Goal: Communication & Community: Share content

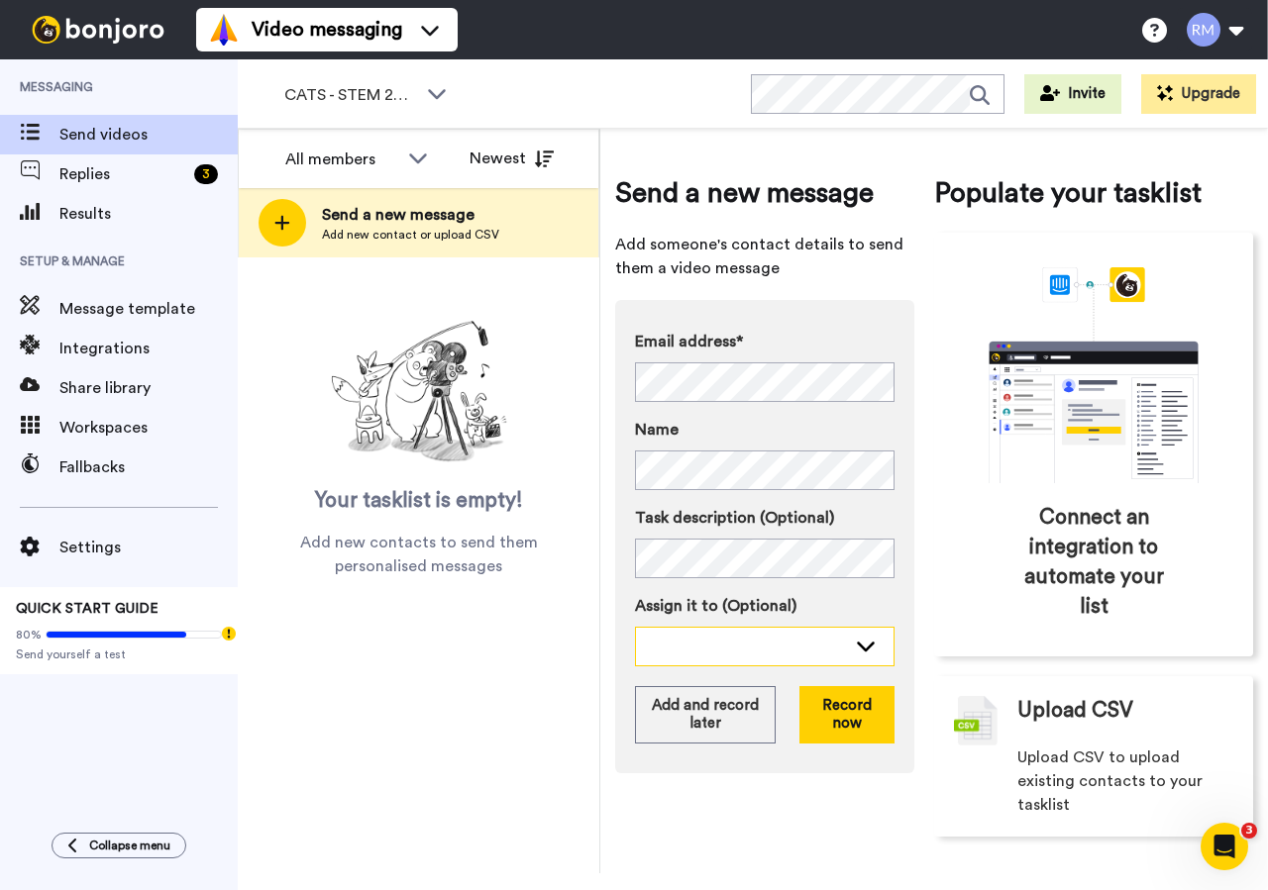
click at [800, 648] on div at bounding box center [749, 646] width 194 height 20
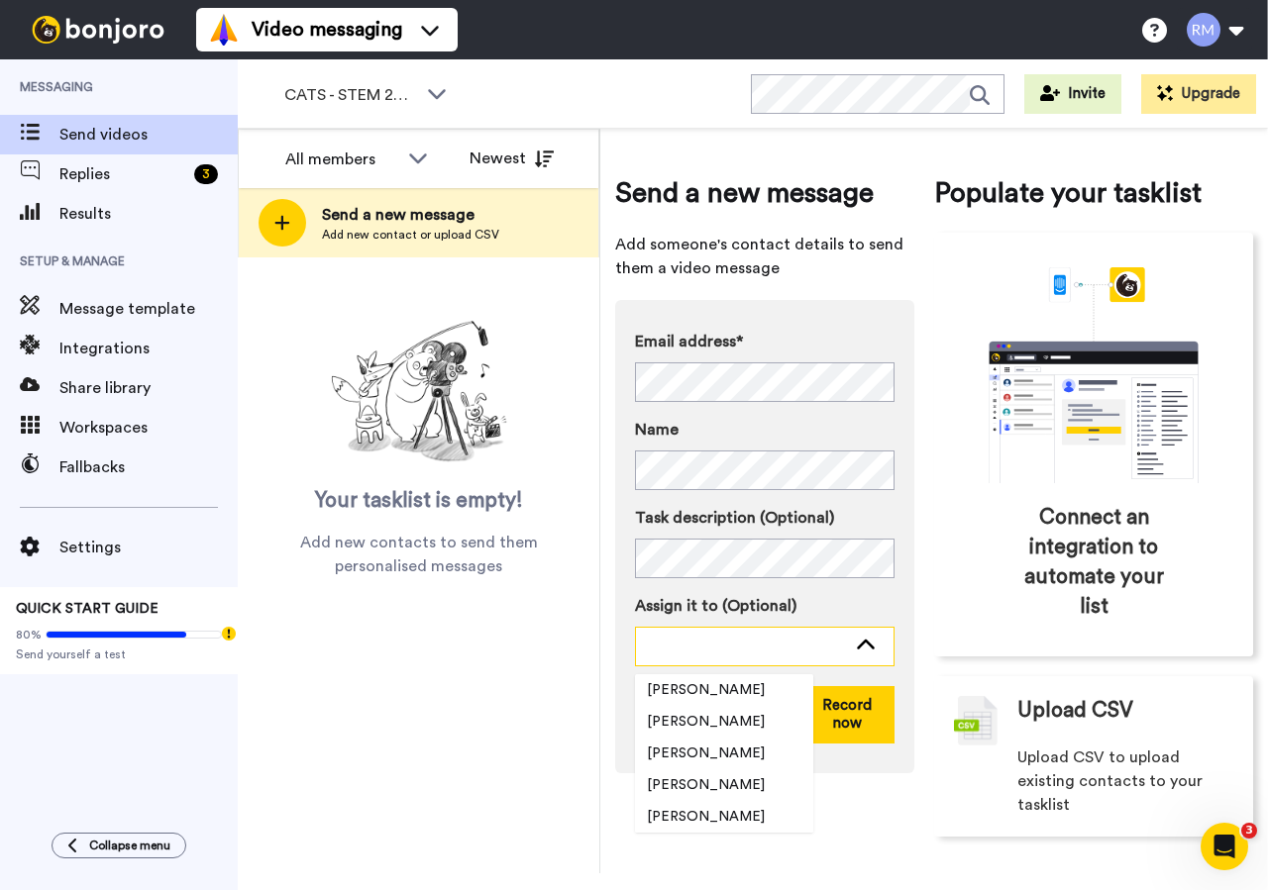
click at [743, 639] on div at bounding box center [749, 646] width 194 height 20
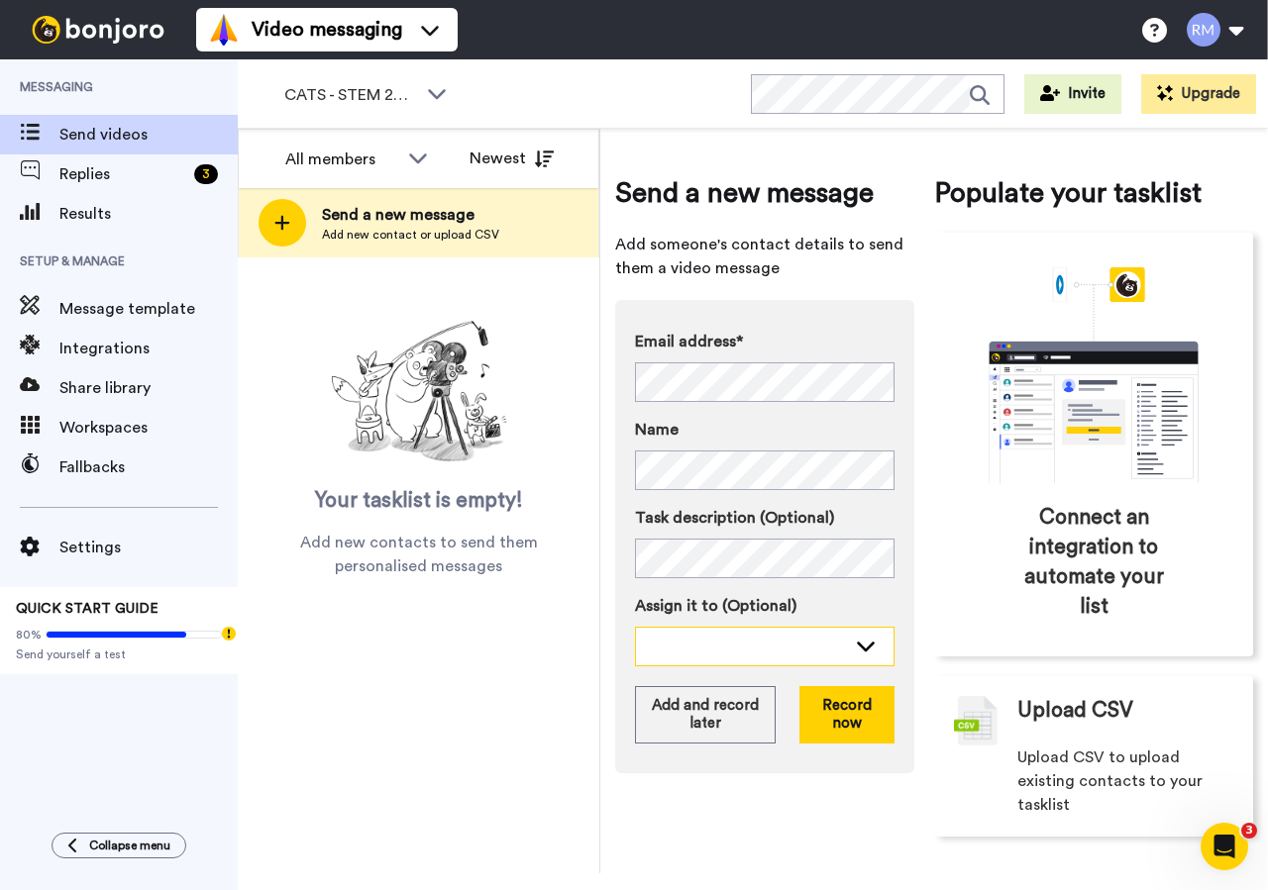
click at [744, 638] on div at bounding box center [749, 646] width 194 height 20
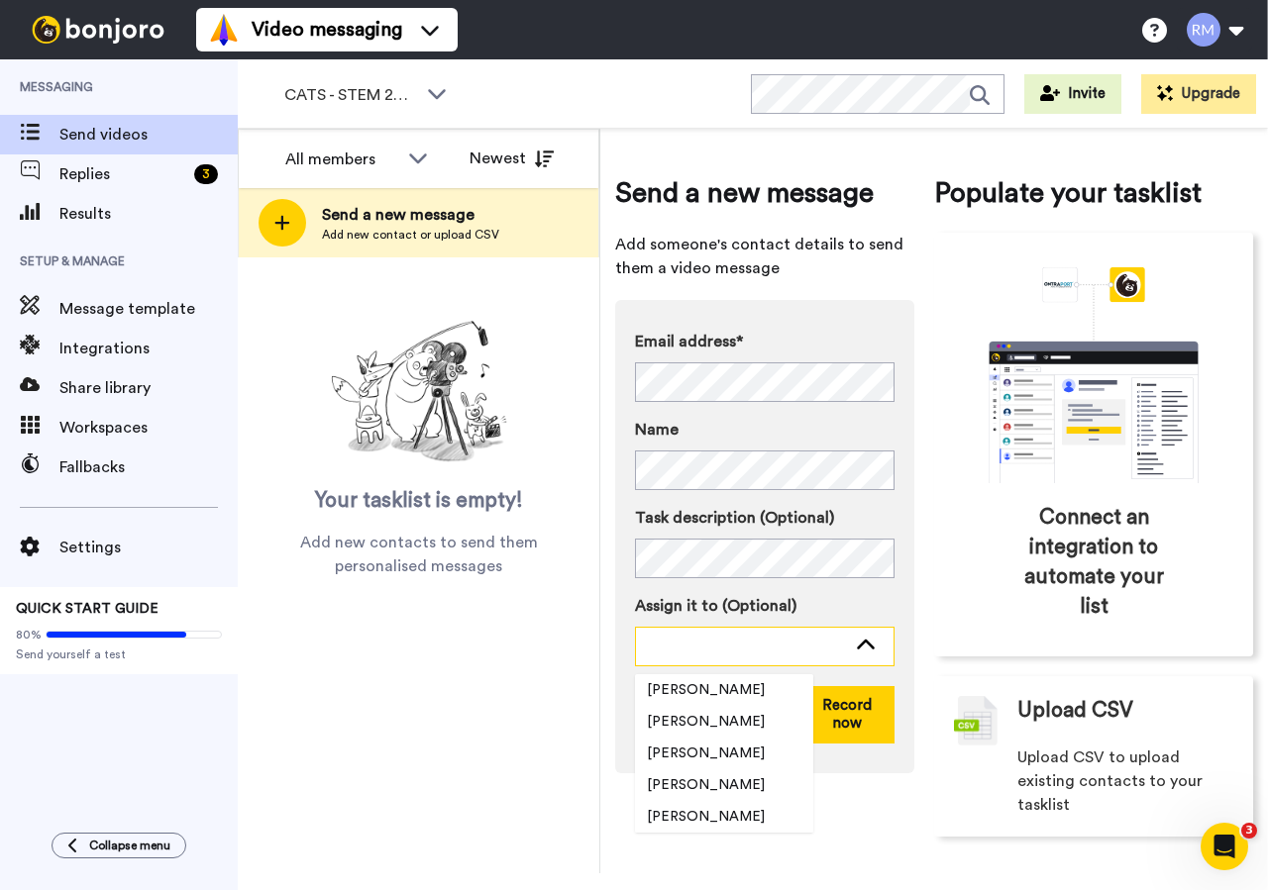
click at [744, 638] on div at bounding box center [749, 646] width 194 height 20
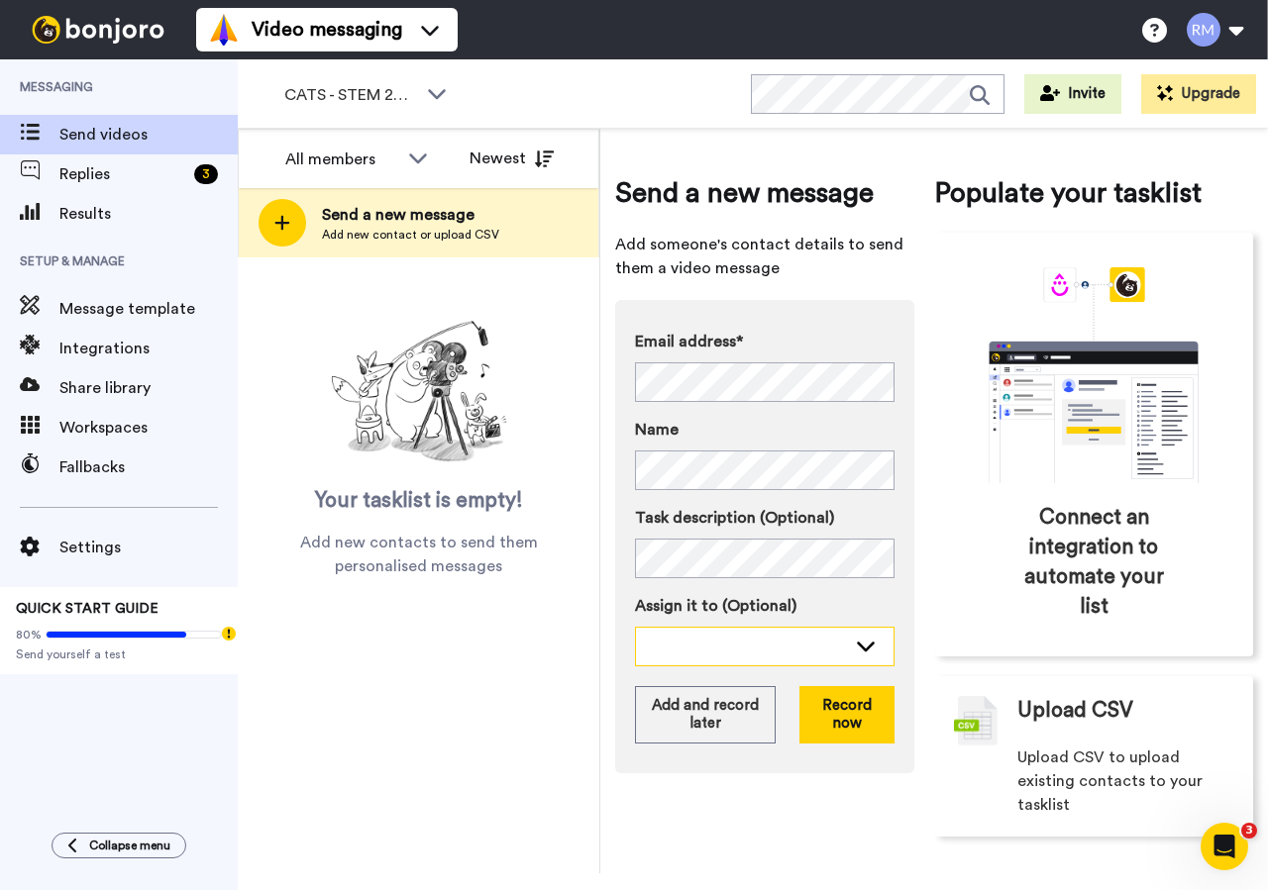
click at [733, 647] on div at bounding box center [749, 646] width 194 height 20
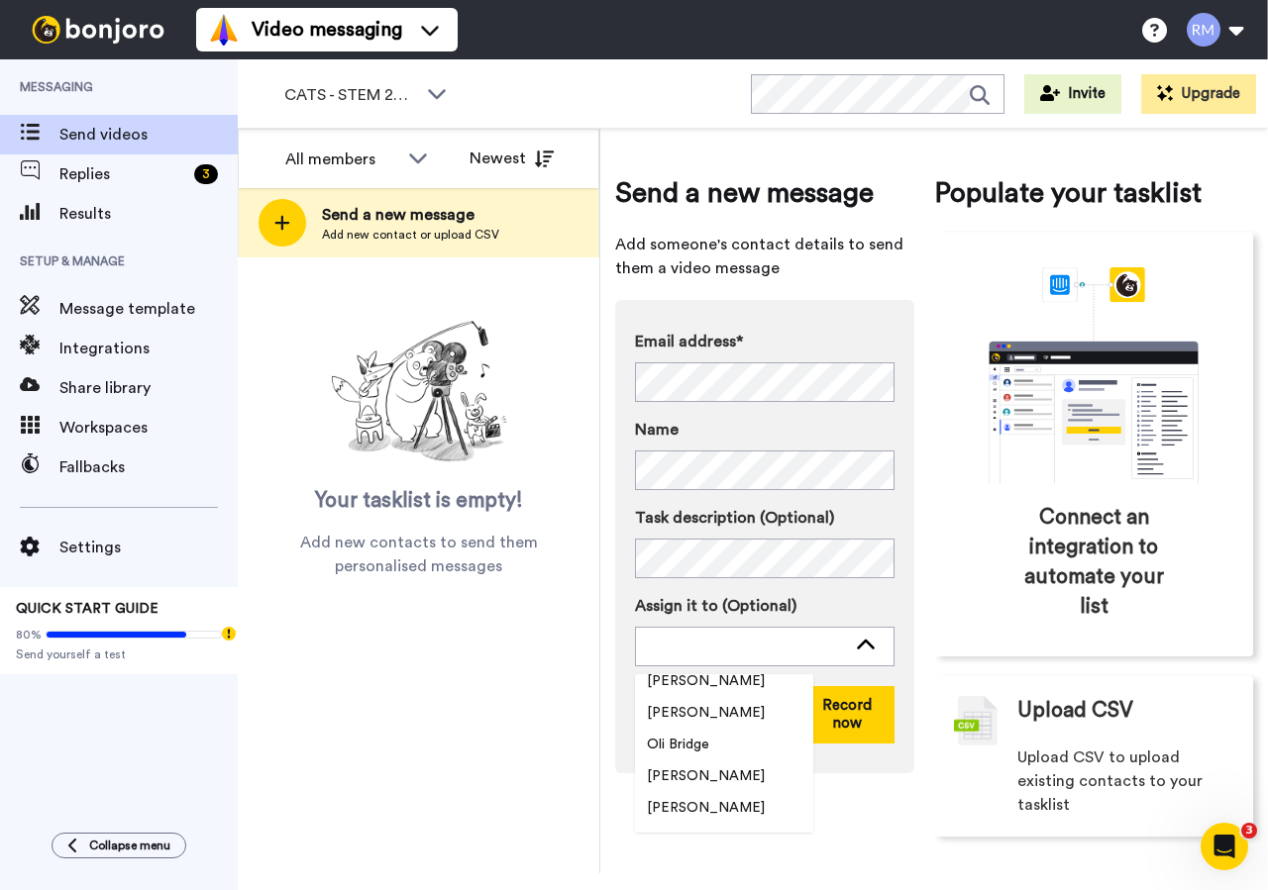
scroll to position [1870, 0]
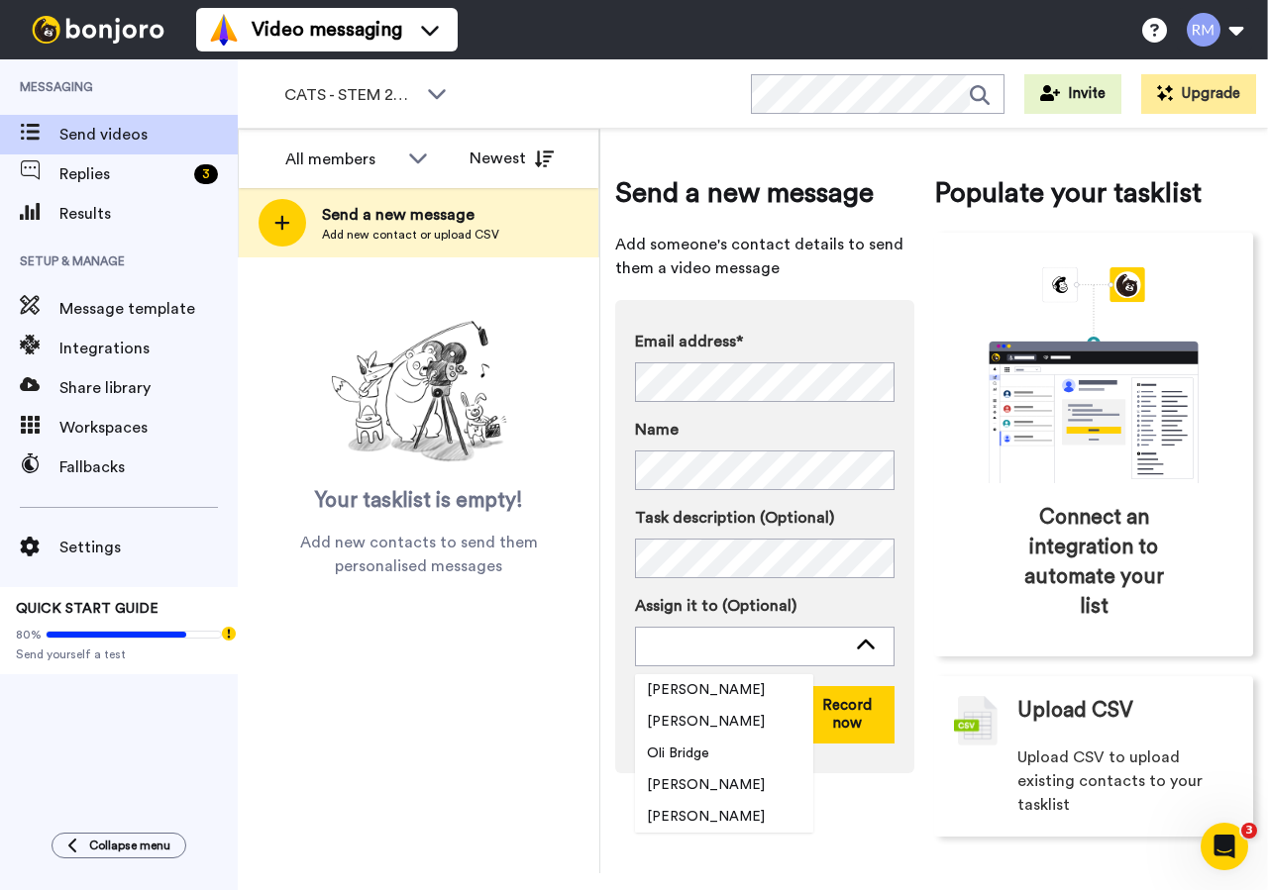
click at [929, 526] on div "Send a new message Add someone's contact details to send them a video message E…" at bounding box center [934, 505] width 638 height 723
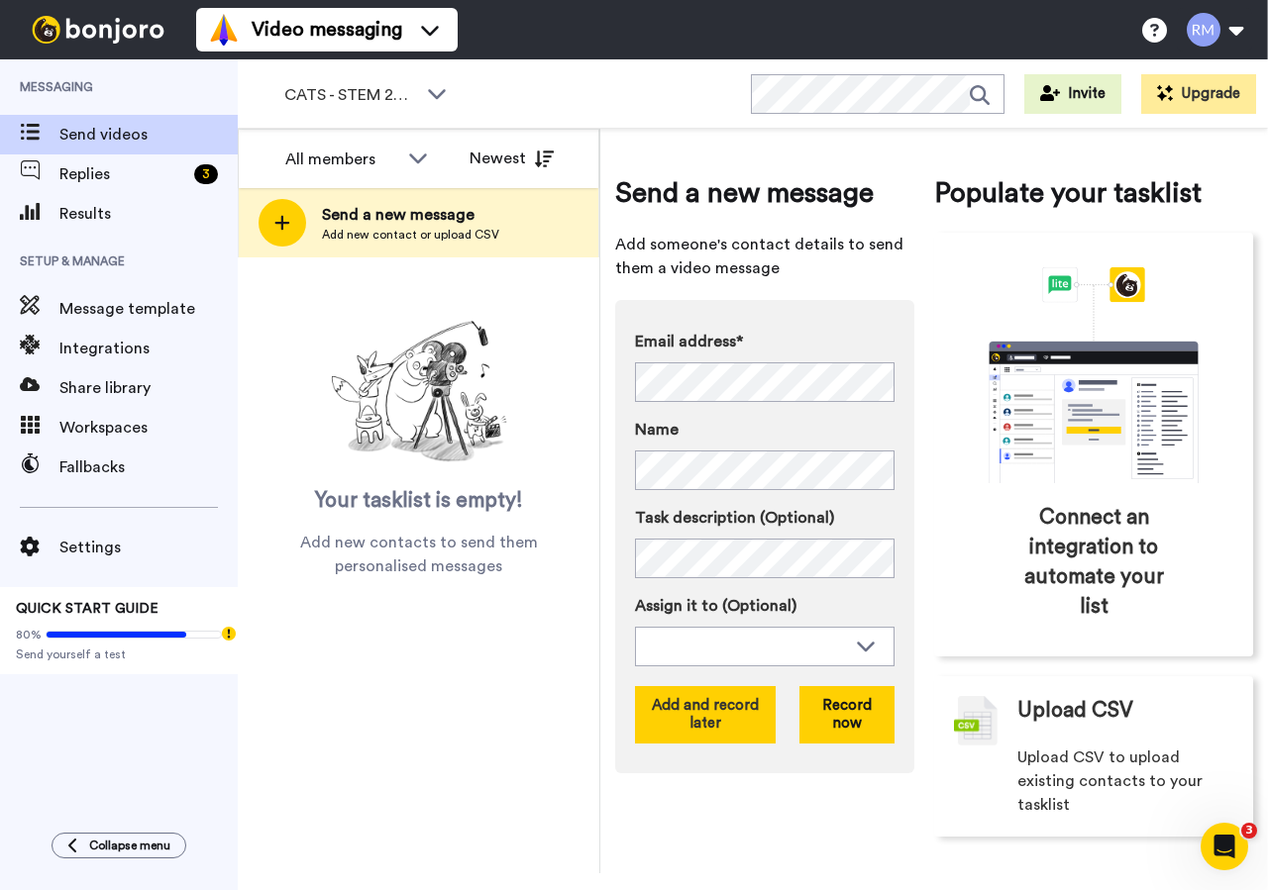
click at [707, 716] on button "Add and record later" at bounding box center [705, 714] width 141 height 57
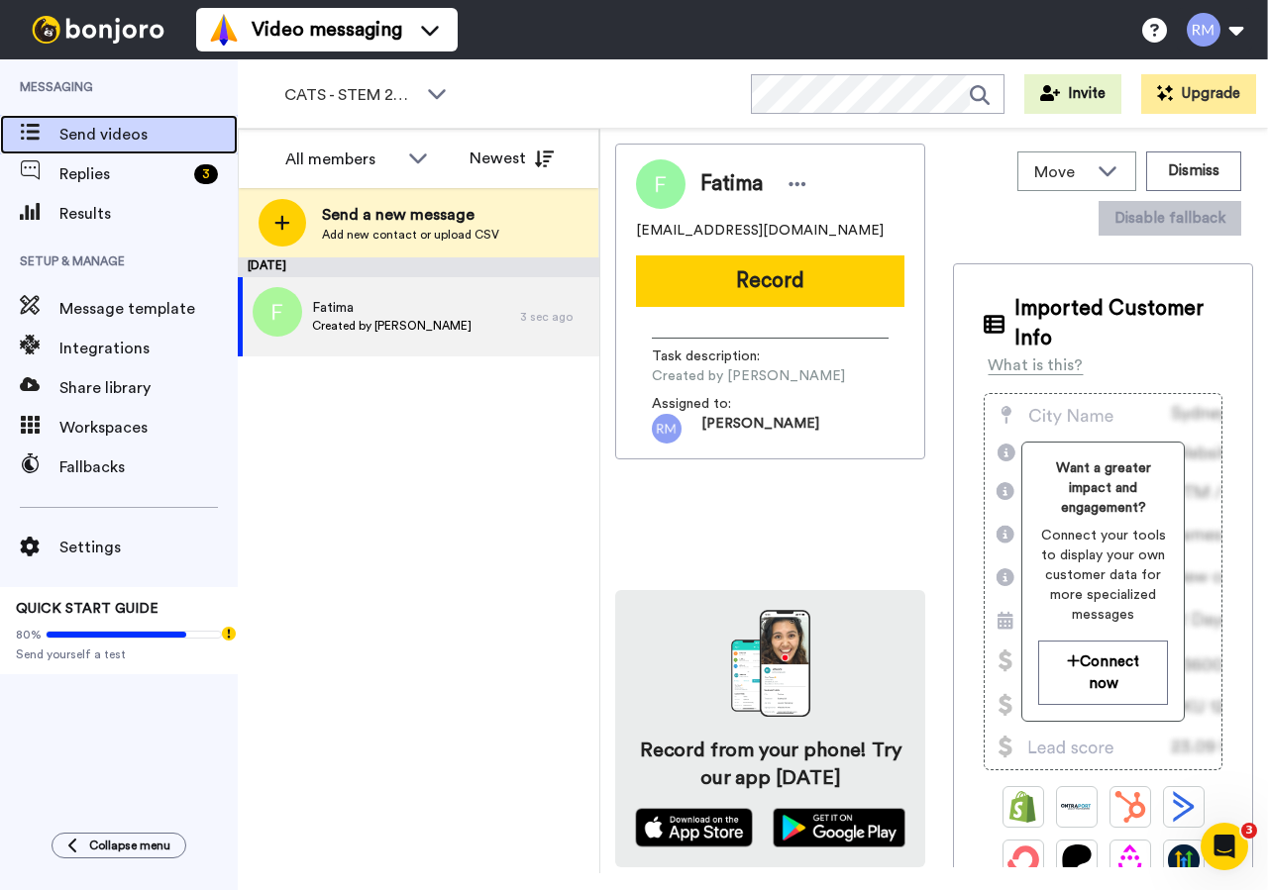
click at [110, 128] on span "Send videos" at bounding box center [148, 135] width 178 height 24
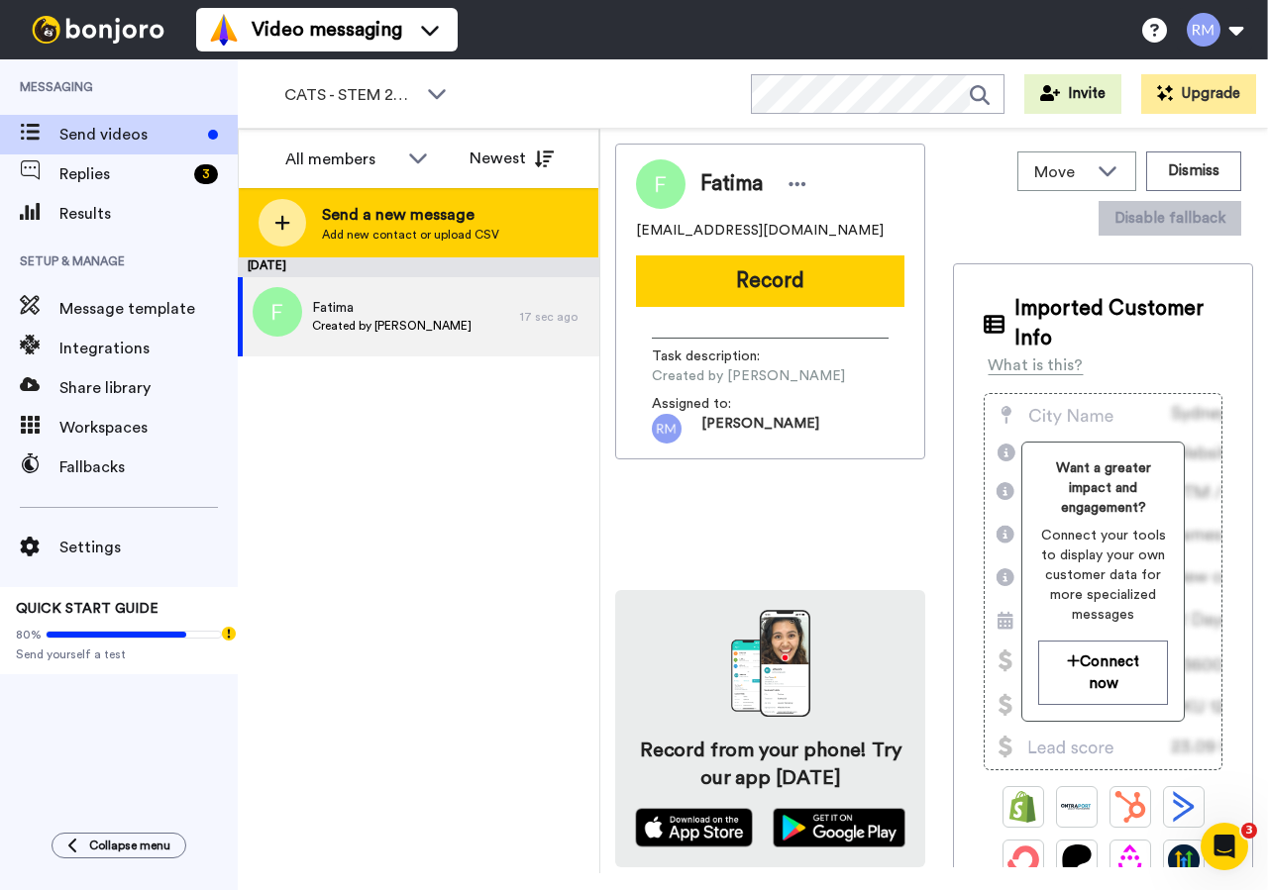
click at [286, 220] on icon at bounding box center [282, 223] width 16 height 18
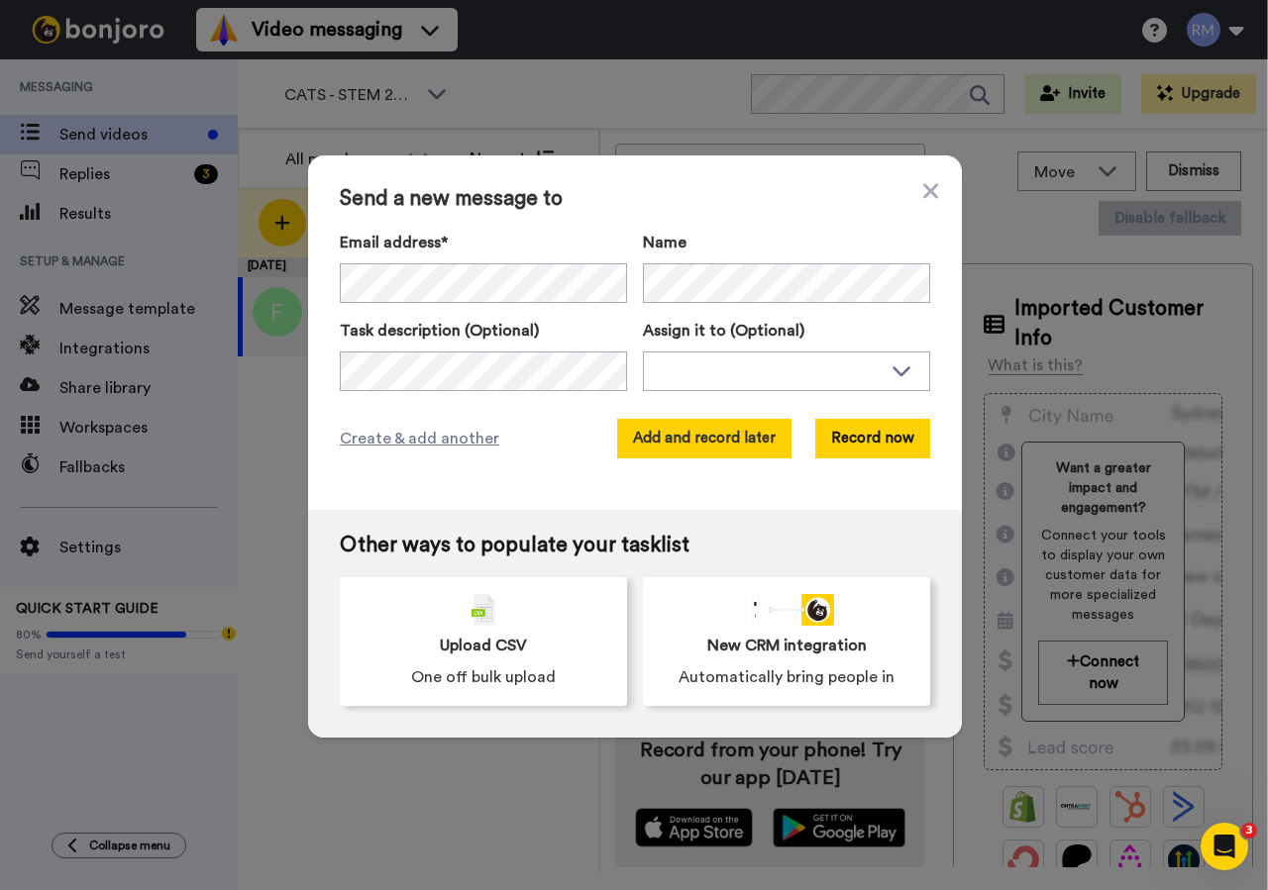
click at [713, 427] on button "Add and record later" at bounding box center [704, 439] width 174 height 40
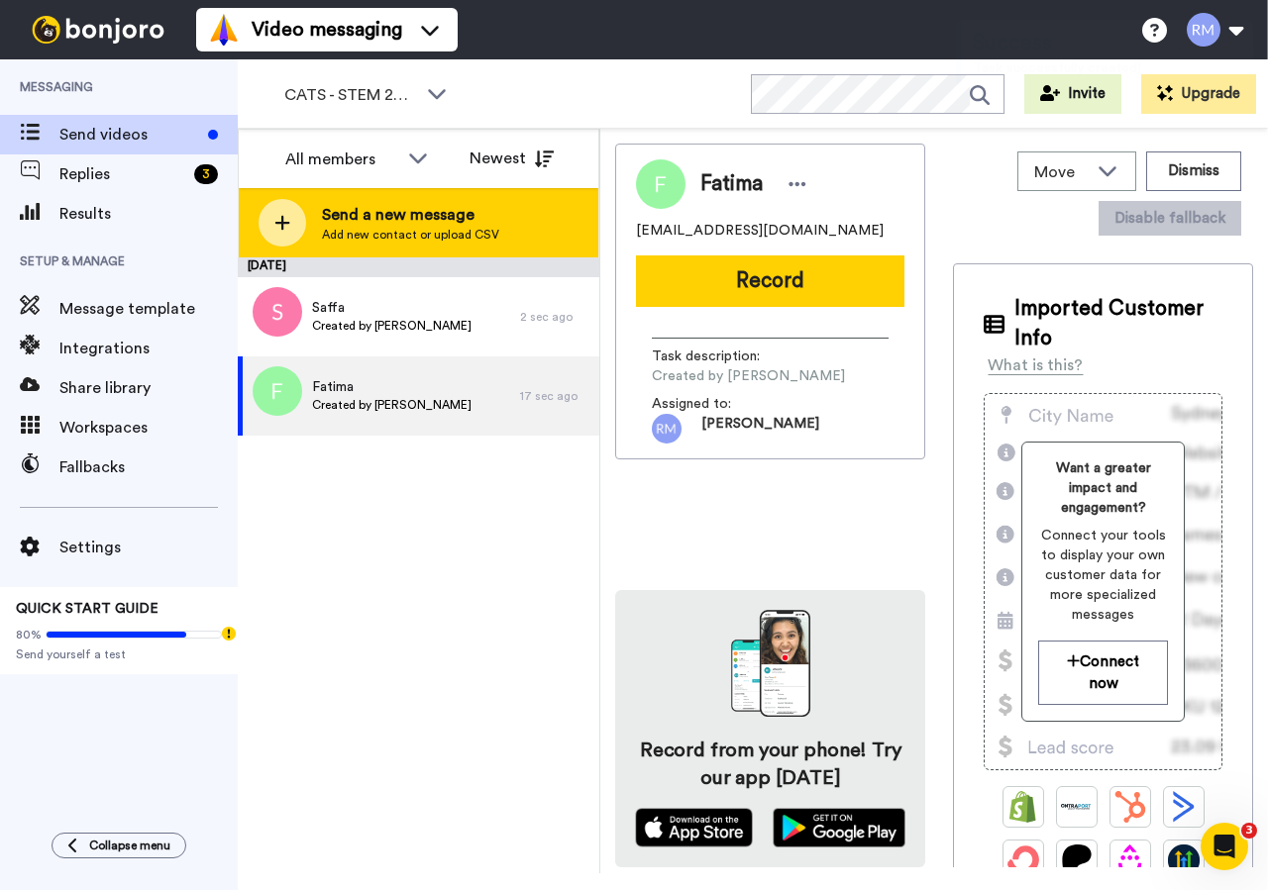
click at [333, 208] on span "Send a new message" at bounding box center [410, 215] width 177 height 24
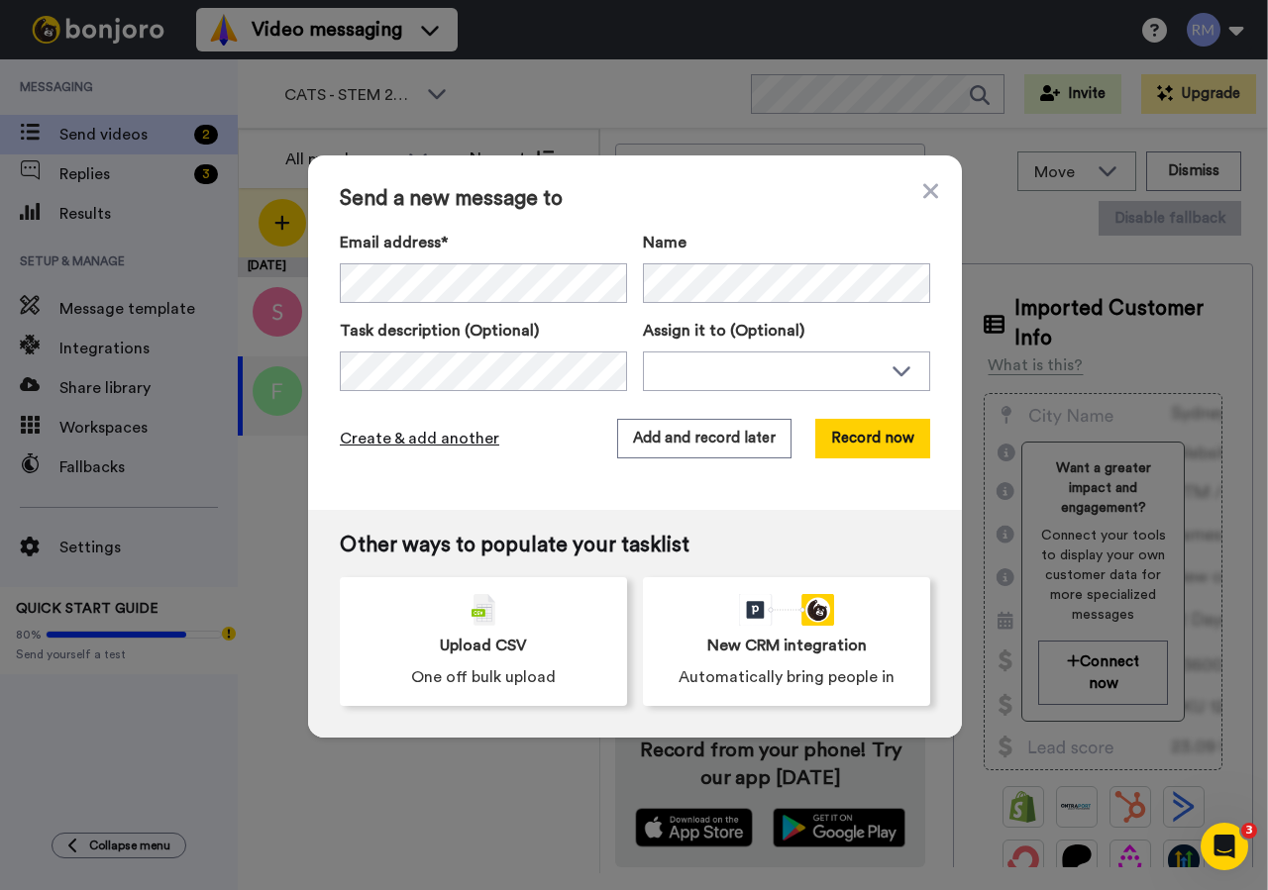
click at [403, 429] on span "Create & add another" at bounding box center [419, 439] width 159 height 24
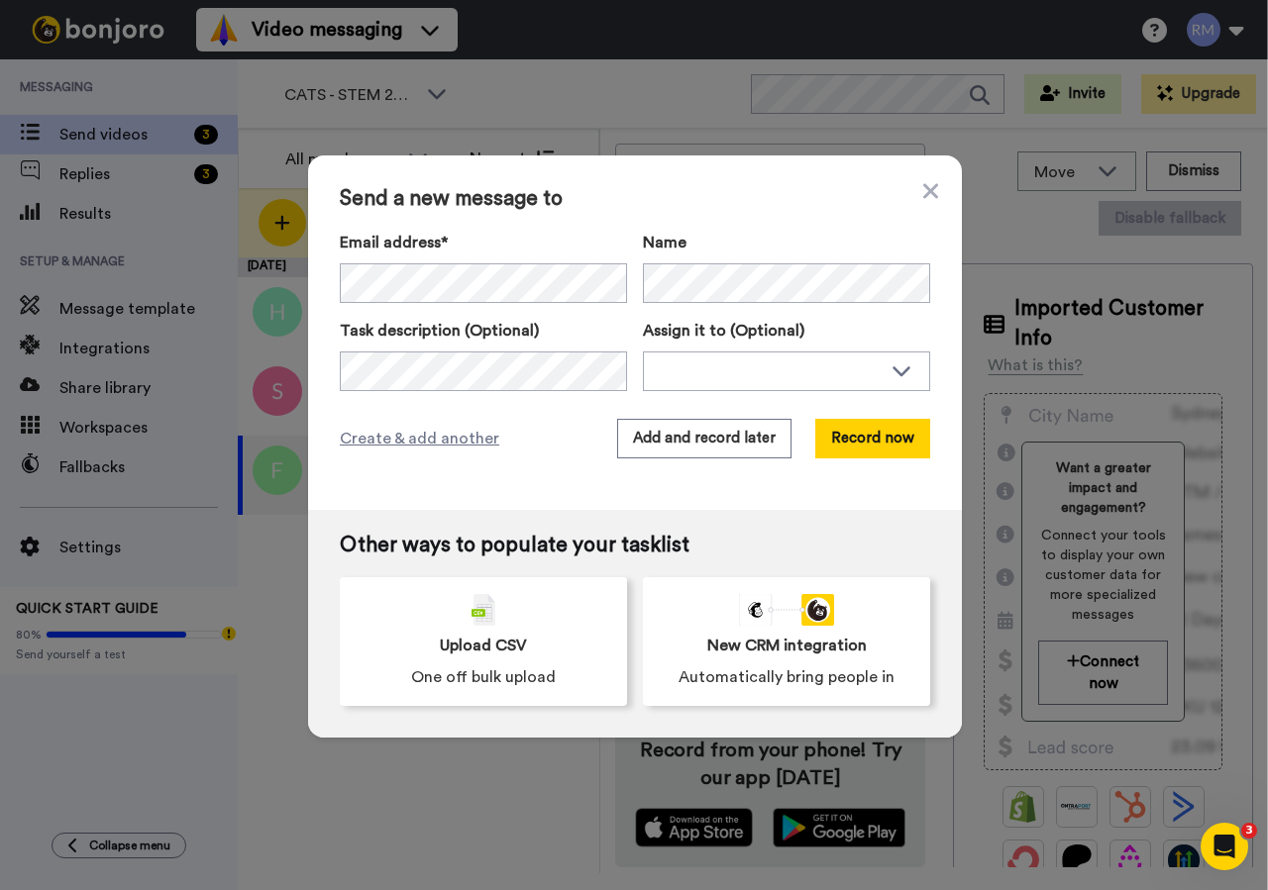
click at [698, 243] on label "Name" at bounding box center [786, 243] width 287 height 24
drag, startPoint x: 691, startPoint y: 428, endPoint x: 678, endPoint y: 425, distance: 13.2
click at [690, 426] on button "Add and record later" at bounding box center [704, 439] width 174 height 40
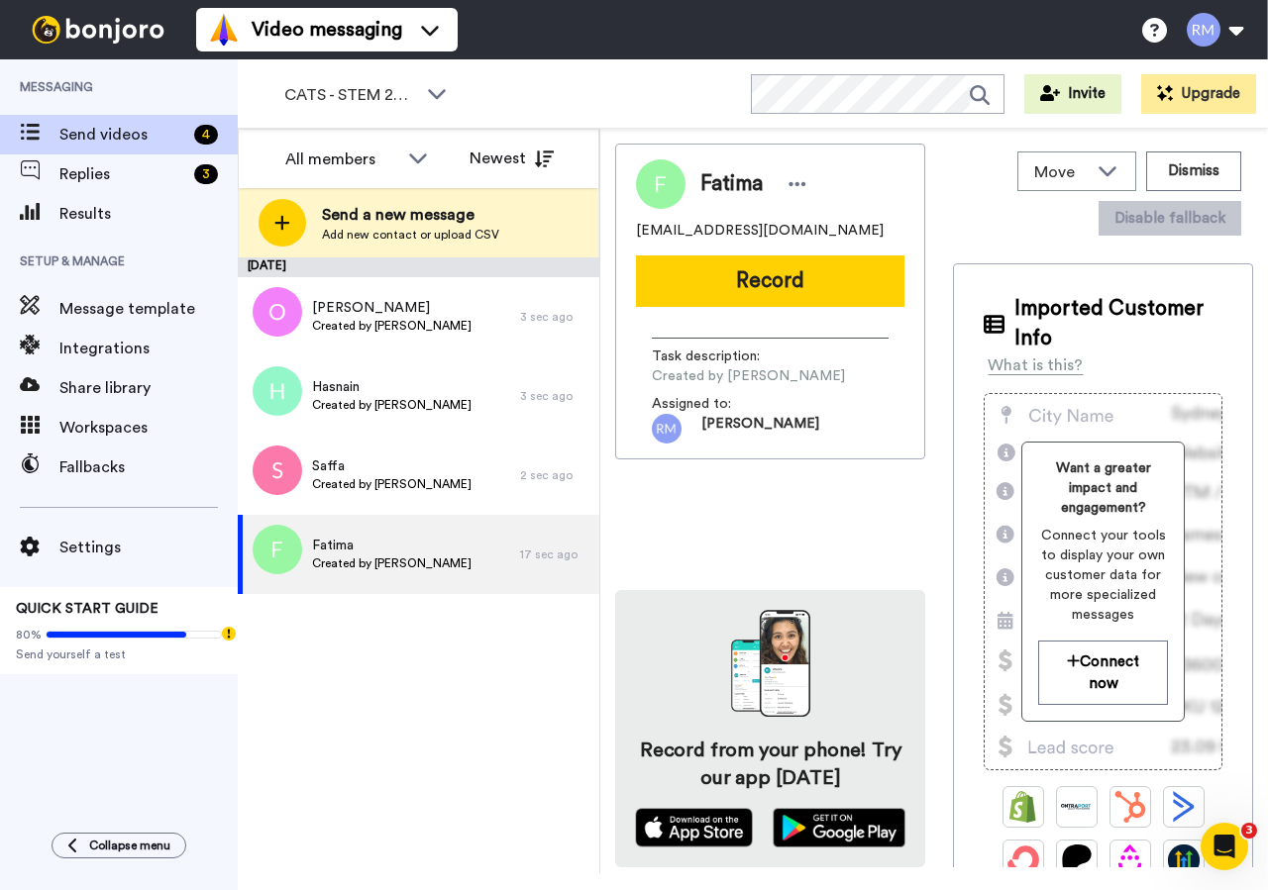
click at [518, 781] on div "August 20 Oliver Created by Robin Maytum 3 sec ago Hasnain Created by Robin May…" at bounding box center [419, 566] width 362 height 616
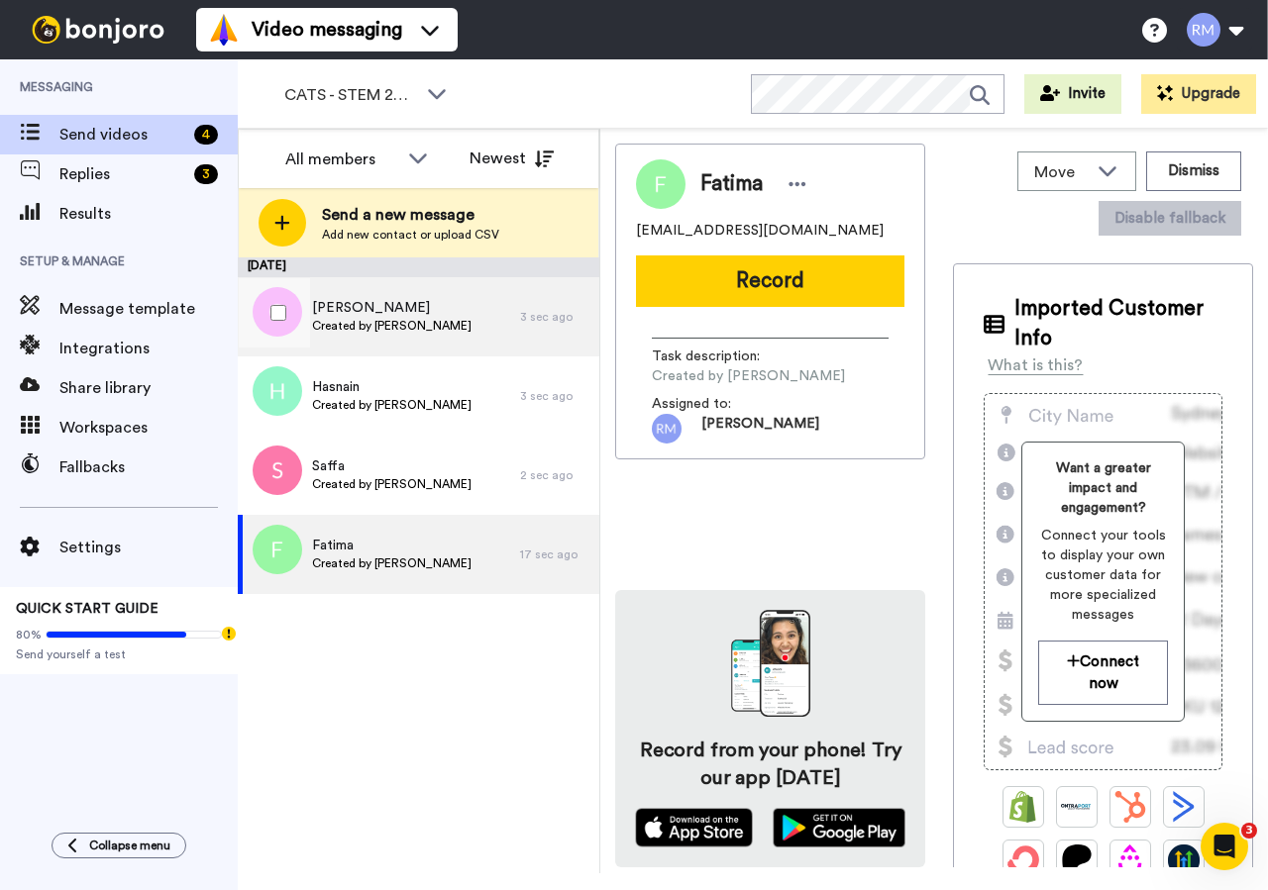
click at [447, 307] on span "Oliver" at bounding box center [391, 308] width 159 height 20
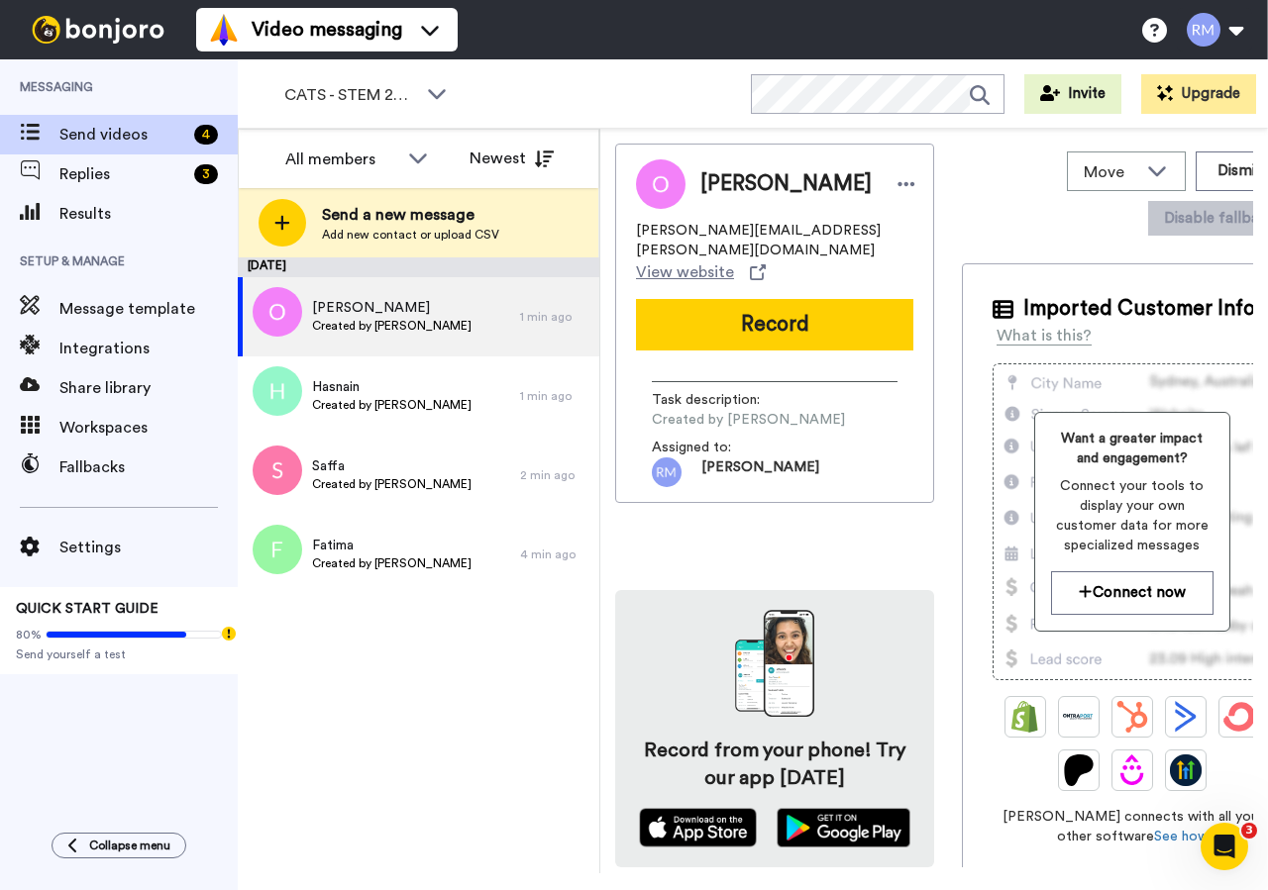
click at [861, 485] on div "Oliver oliver@duval-tech.org View website Record Task description : Created by …" at bounding box center [774, 506] width 319 height 724
click at [891, 181] on div at bounding box center [906, 184] width 30 height 30
click at [836, 302] on li "Dismiss" at bounding box center [852, 301] width 144 height 28
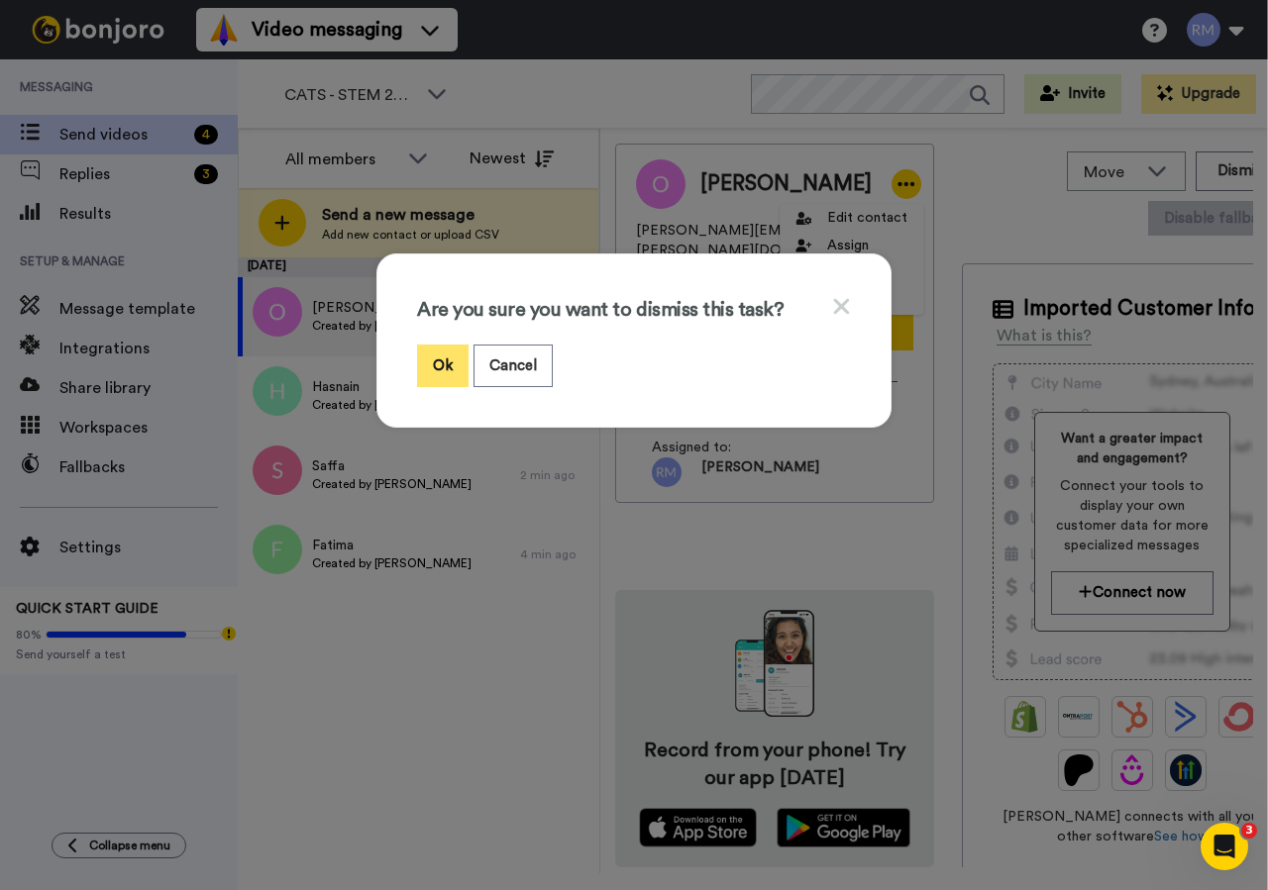
click at [426, 365] on button "Ok" at bounding box center [443, 366] width 52 height 43
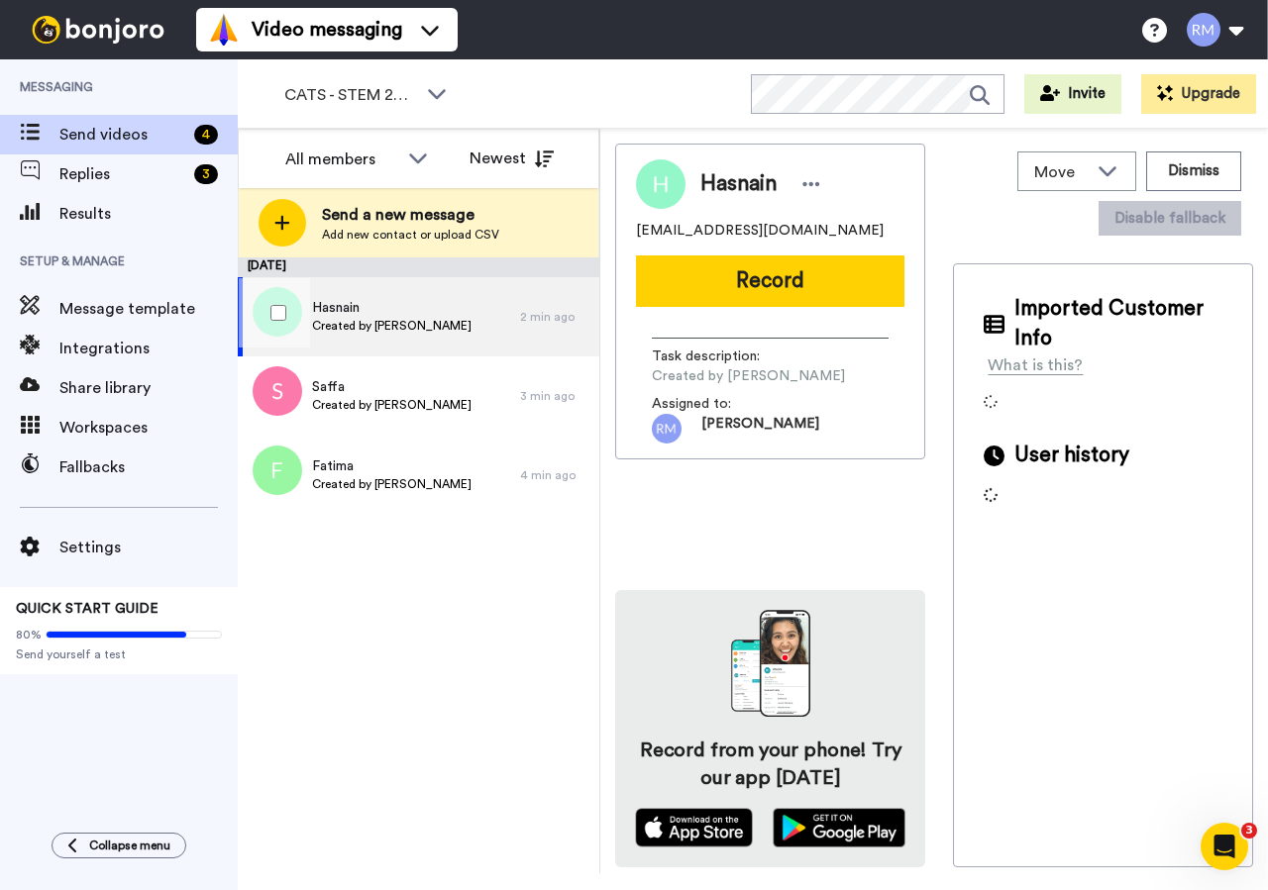
click at [412, 336] on div "Hasnain Created by Robin Maytum" at bounding box center [379, 316] width 282 height 79
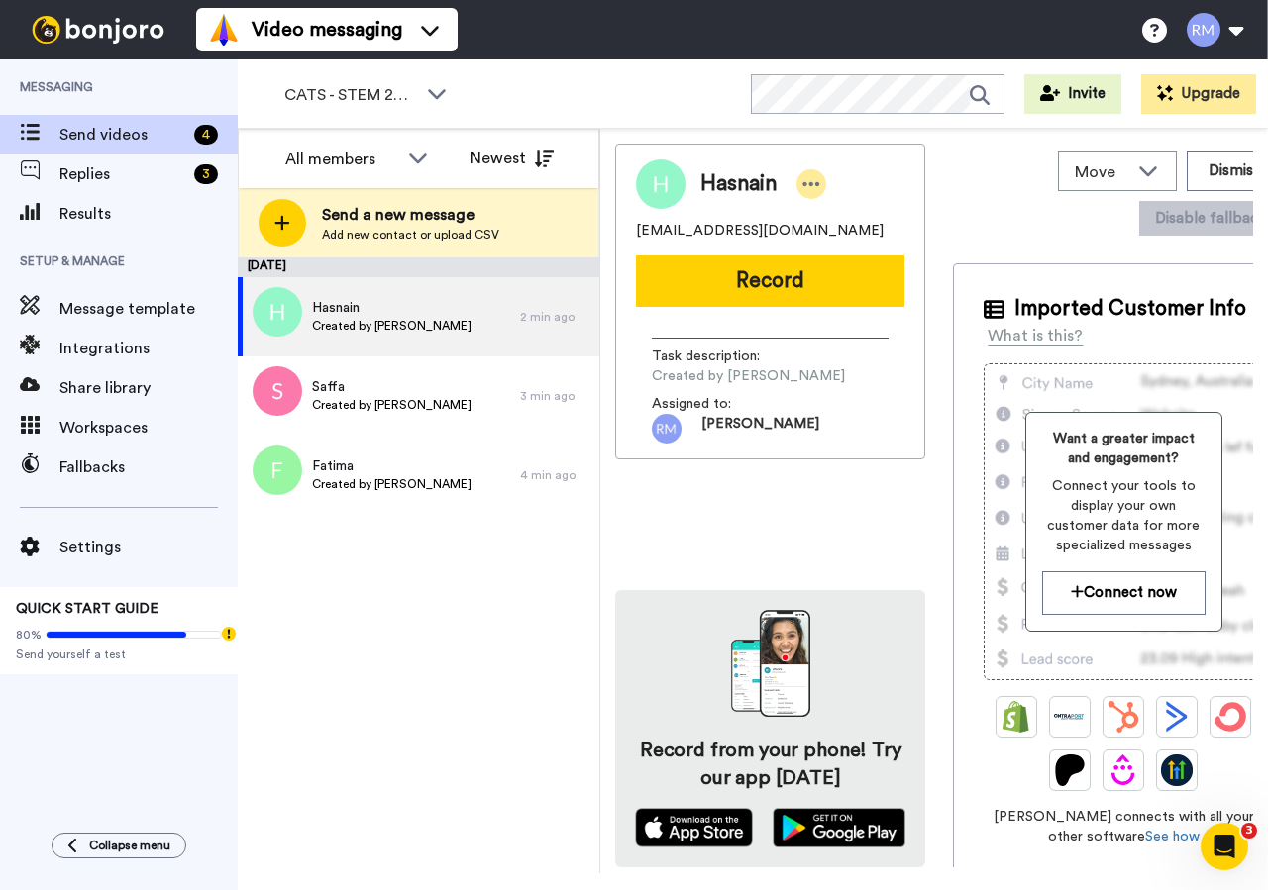
click at [812, 177] on icon at bounding box center [811, 184] width 18 height 20
click at [835, 297] on li "Dismiss" at bounding box center [871, 301] width 144 height 28
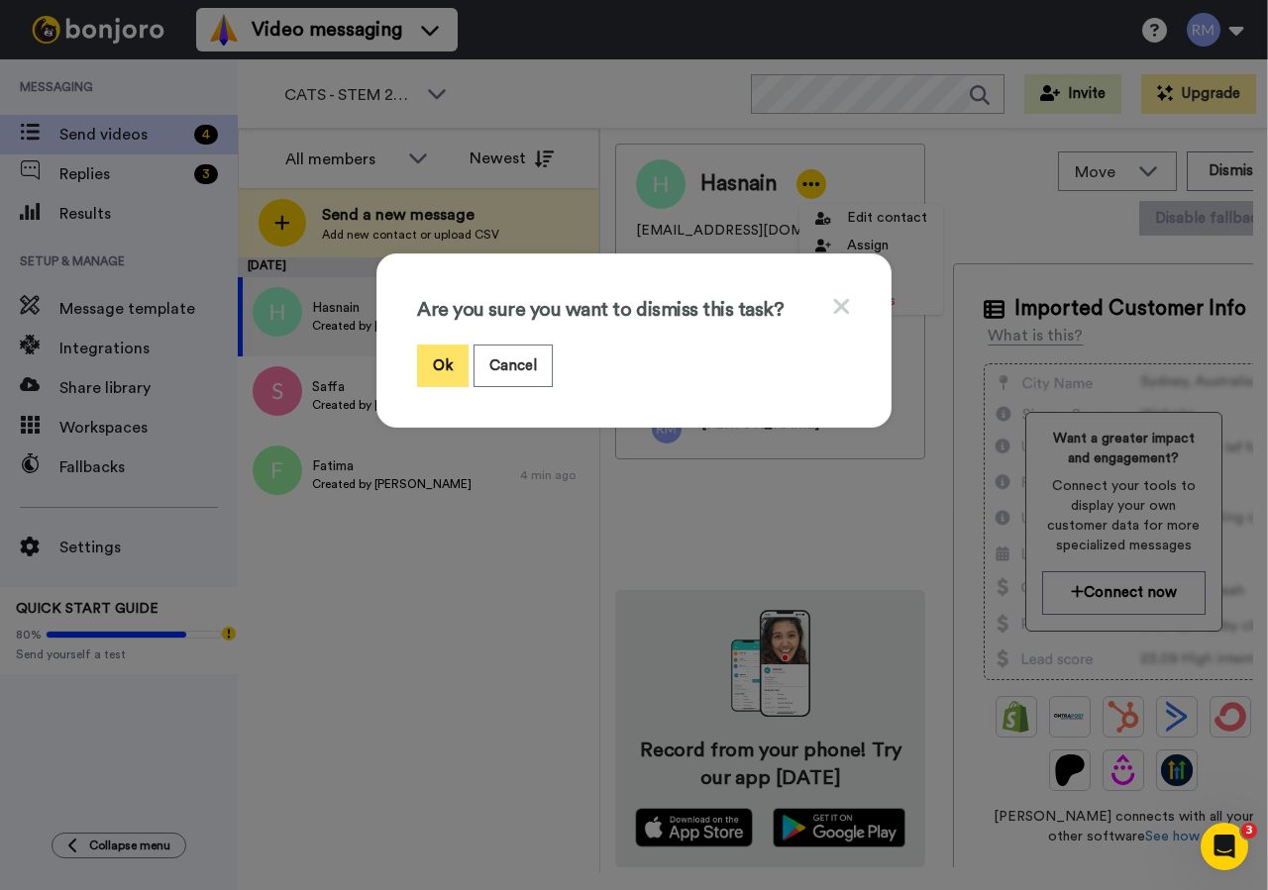
click at [445, 357] on button "Ok" at bounding box center [443, 366] width 52 height 43
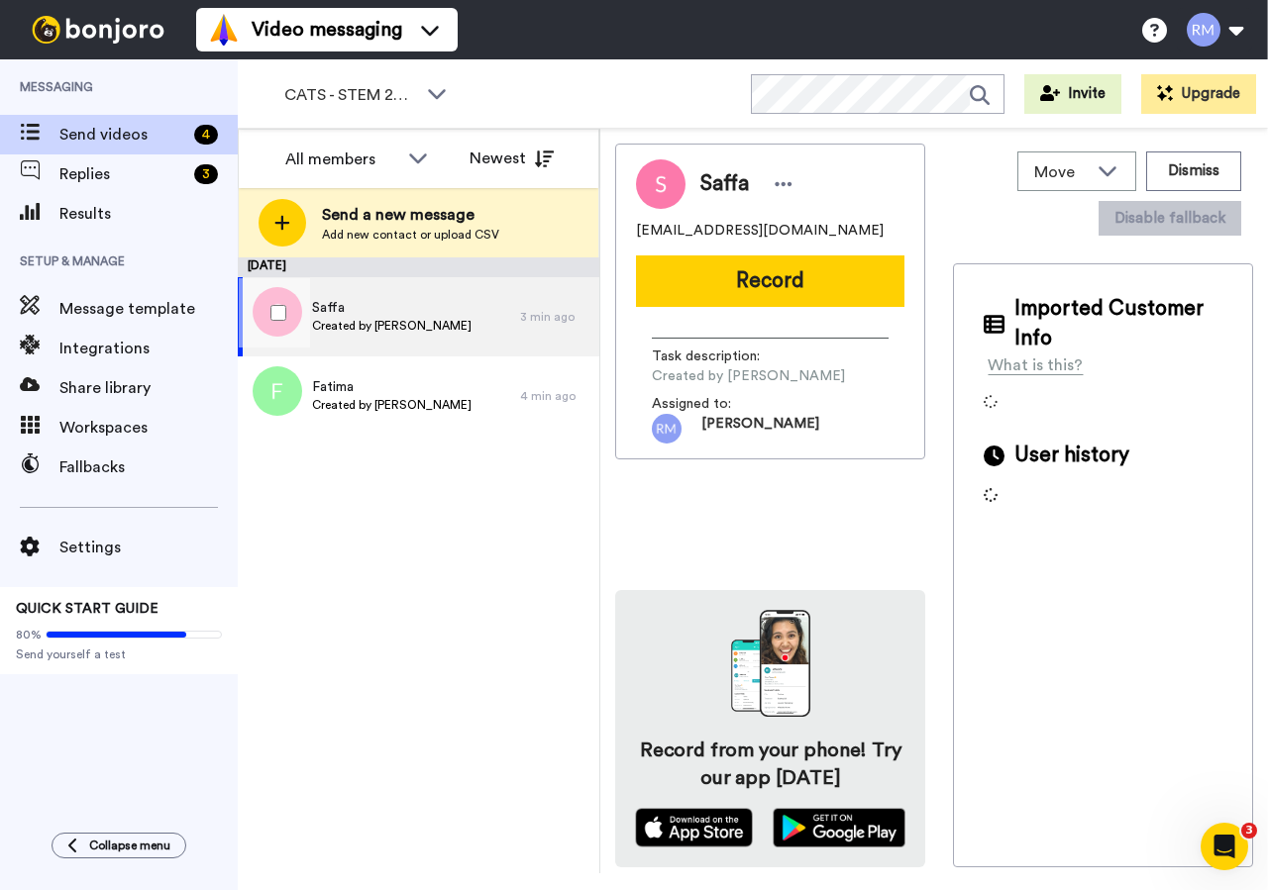
click at [418, 331] on span "Created by [PERSON_NAME]" at bounding box center [391, 326] width 159 height 16
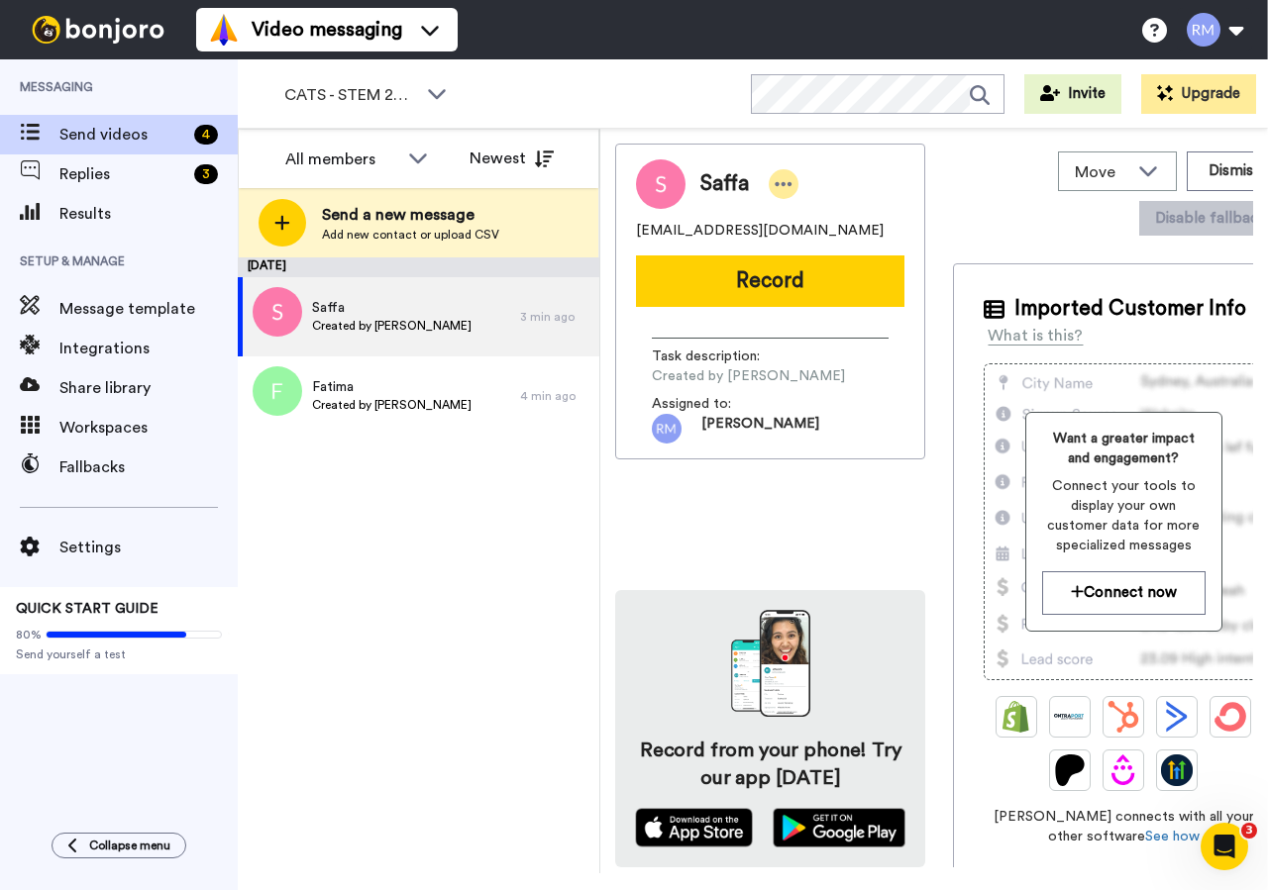
click at [786, 184] on icon at bounding box center [784, 184] width 18 height 20
click at [837, 298] on li "Dismiss" at bounding box center [842, 301] width 144 height 28
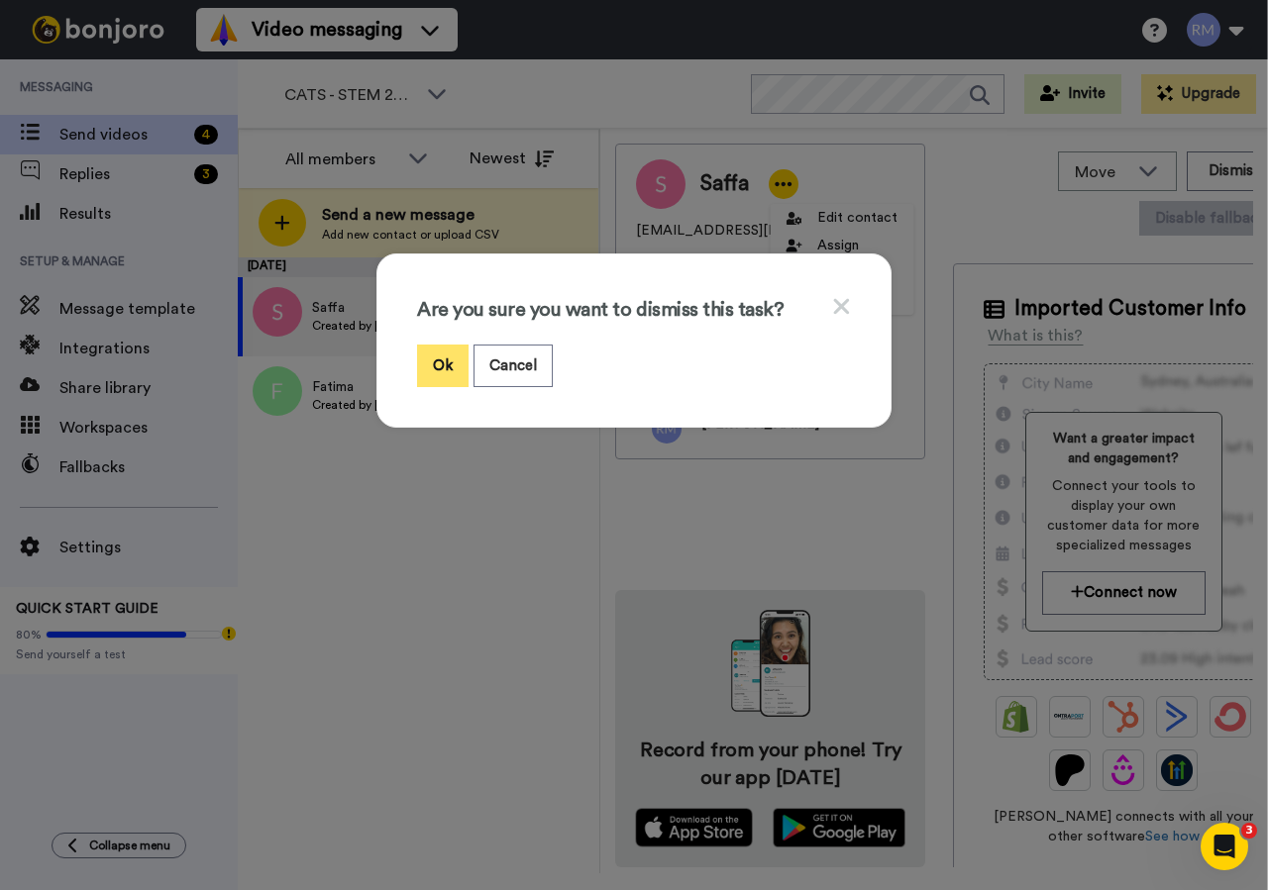
click at [442, 355] on button "Ok" at bounding box center [443, 366] width 52 height 43
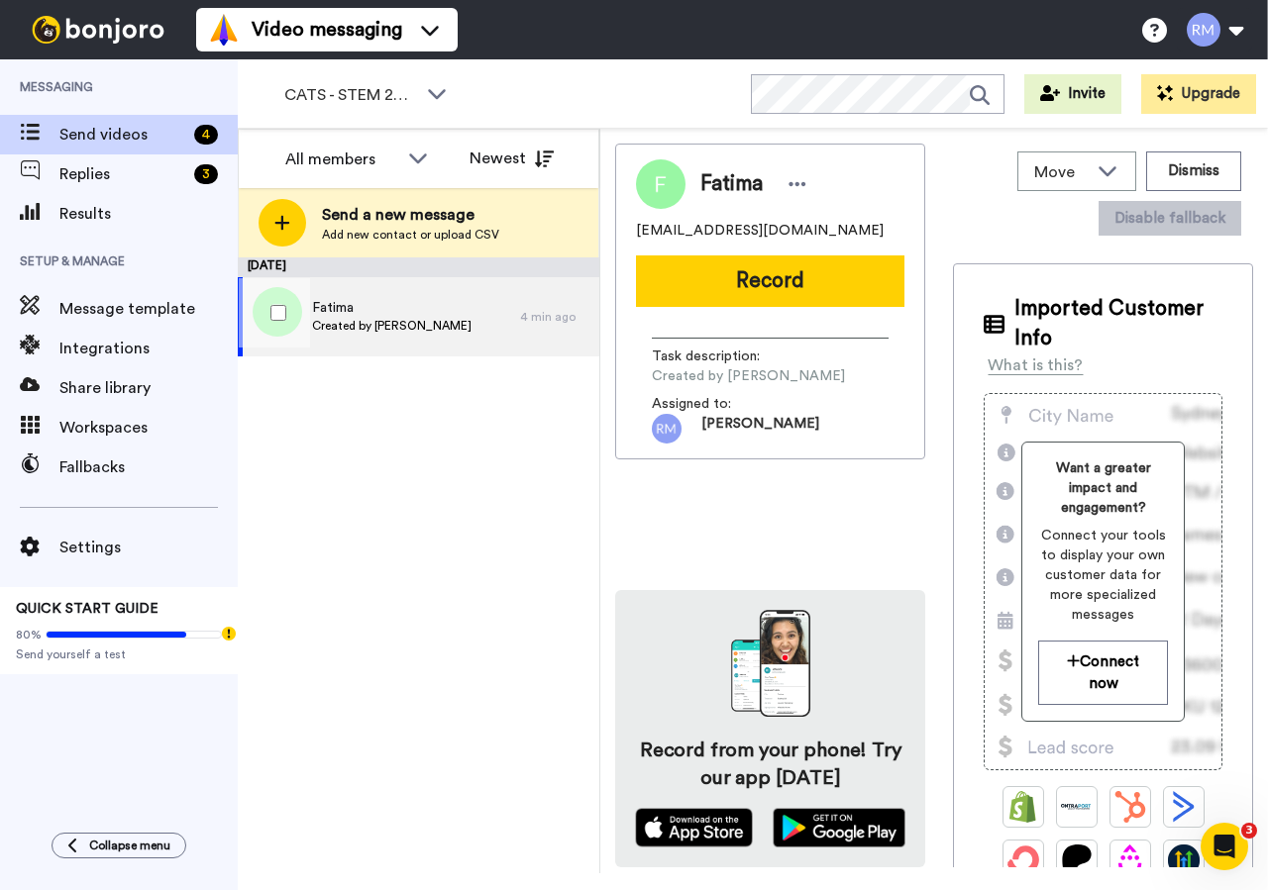
click at [399, 329] on span "Created by [PERSON_NAME]" at bounding box center [391, 326] width 159 height 16
click at [375, 321] on span "Created by [PERSON_NAME]" at bounding box center [391, 326] width 159 height 16
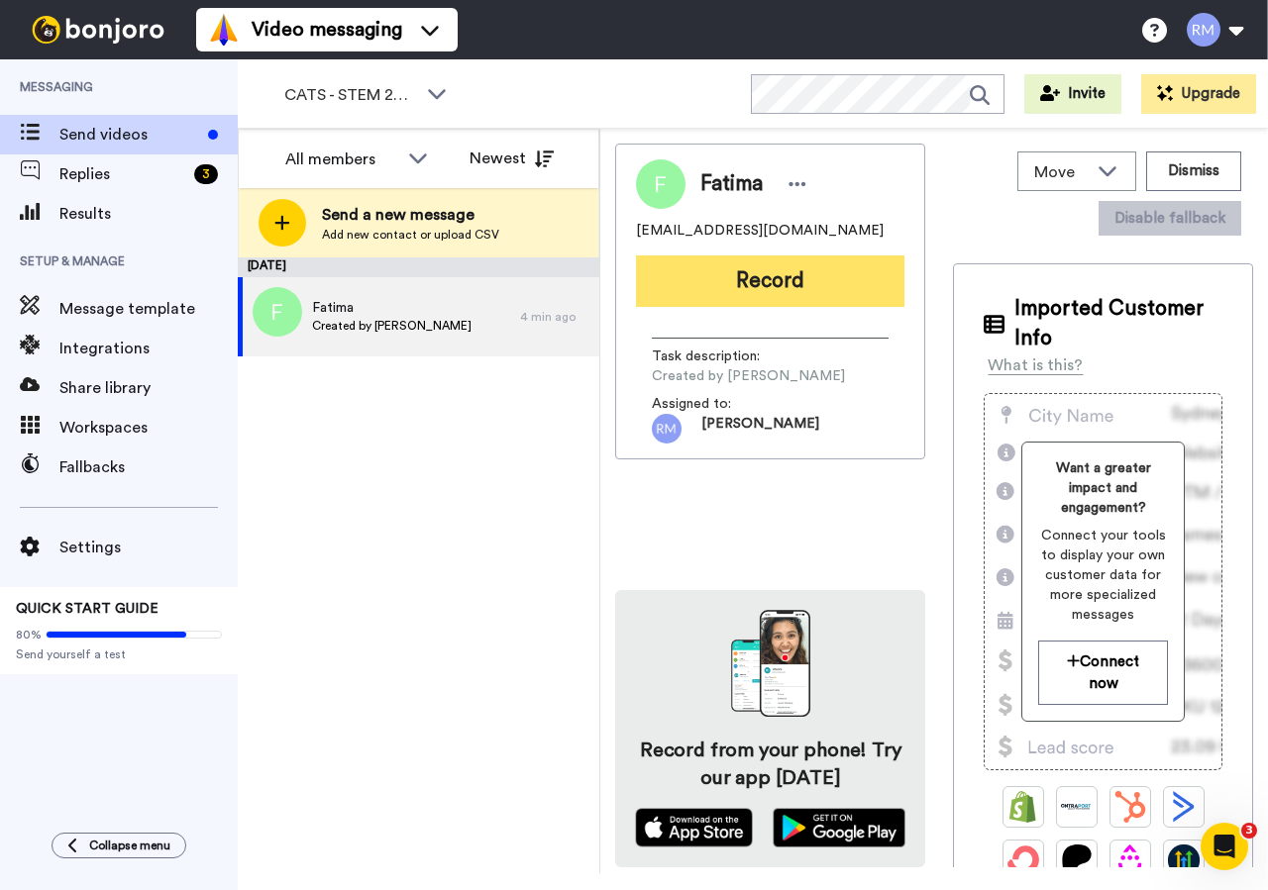
click at [803, 285] on button "Record" at bounding box center [770, 282] width 268 height 52
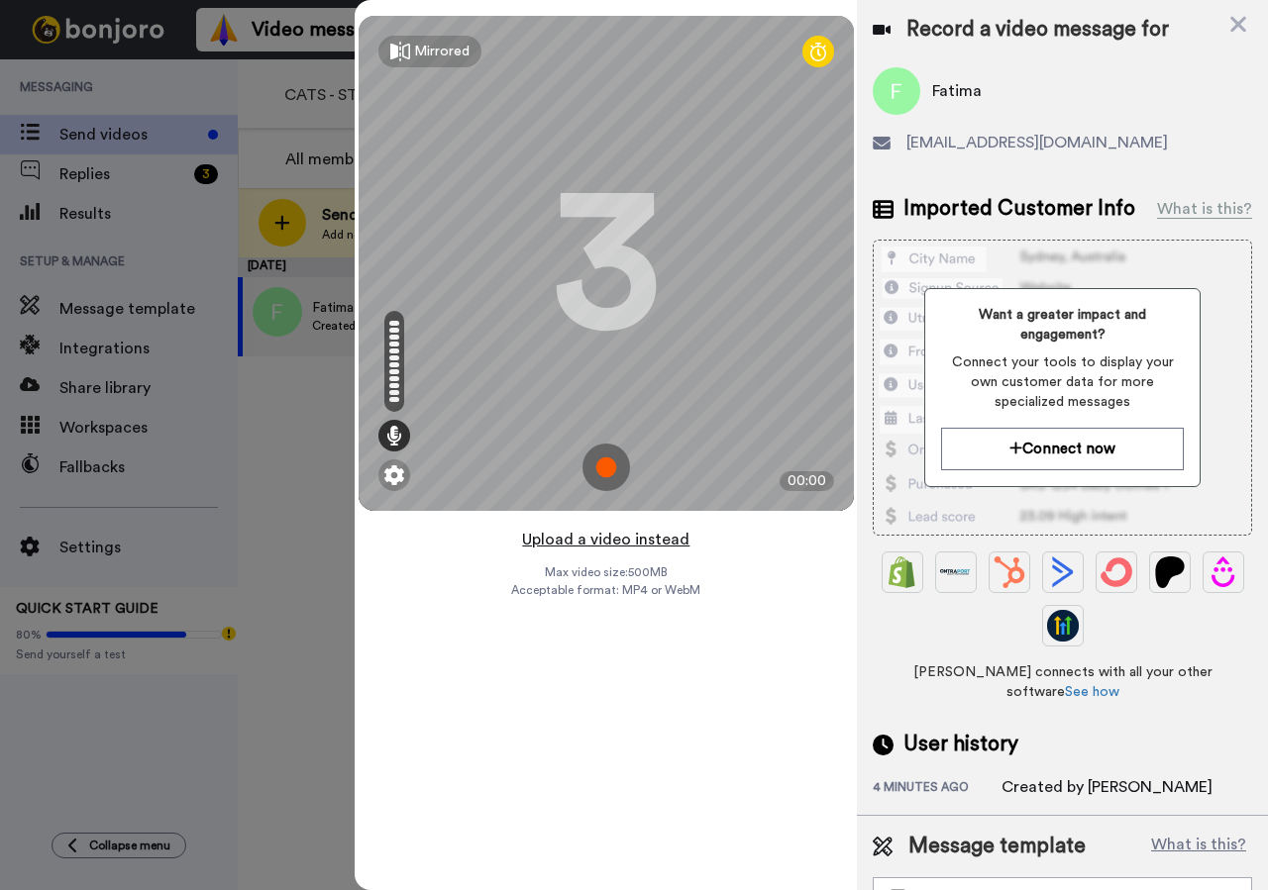
click at [620, 540] on button "Upload a video instead" at bounding box center [605, 540] width 179 height 26
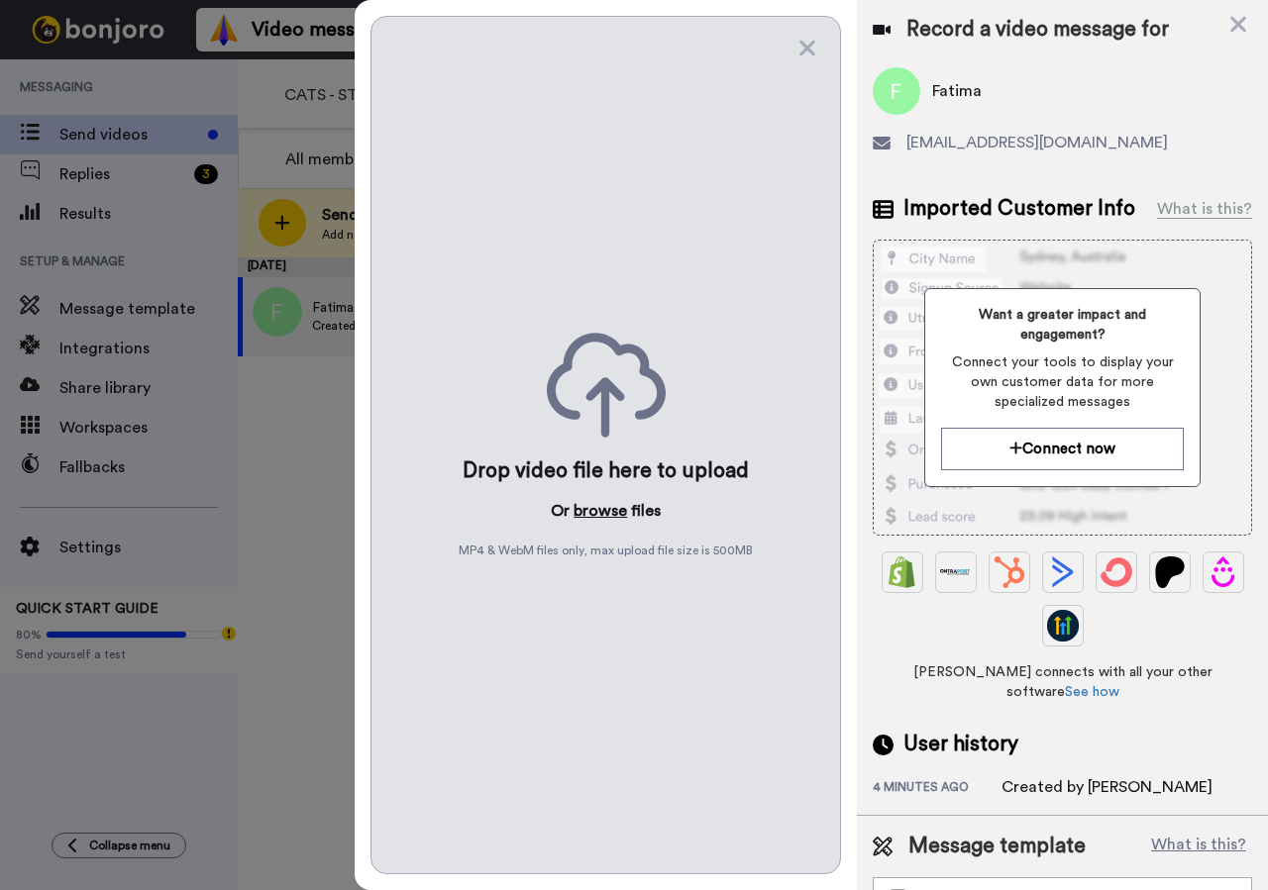
click at [594, 499] on button "browse" at bounding box center [600, 511] width 53 height 24
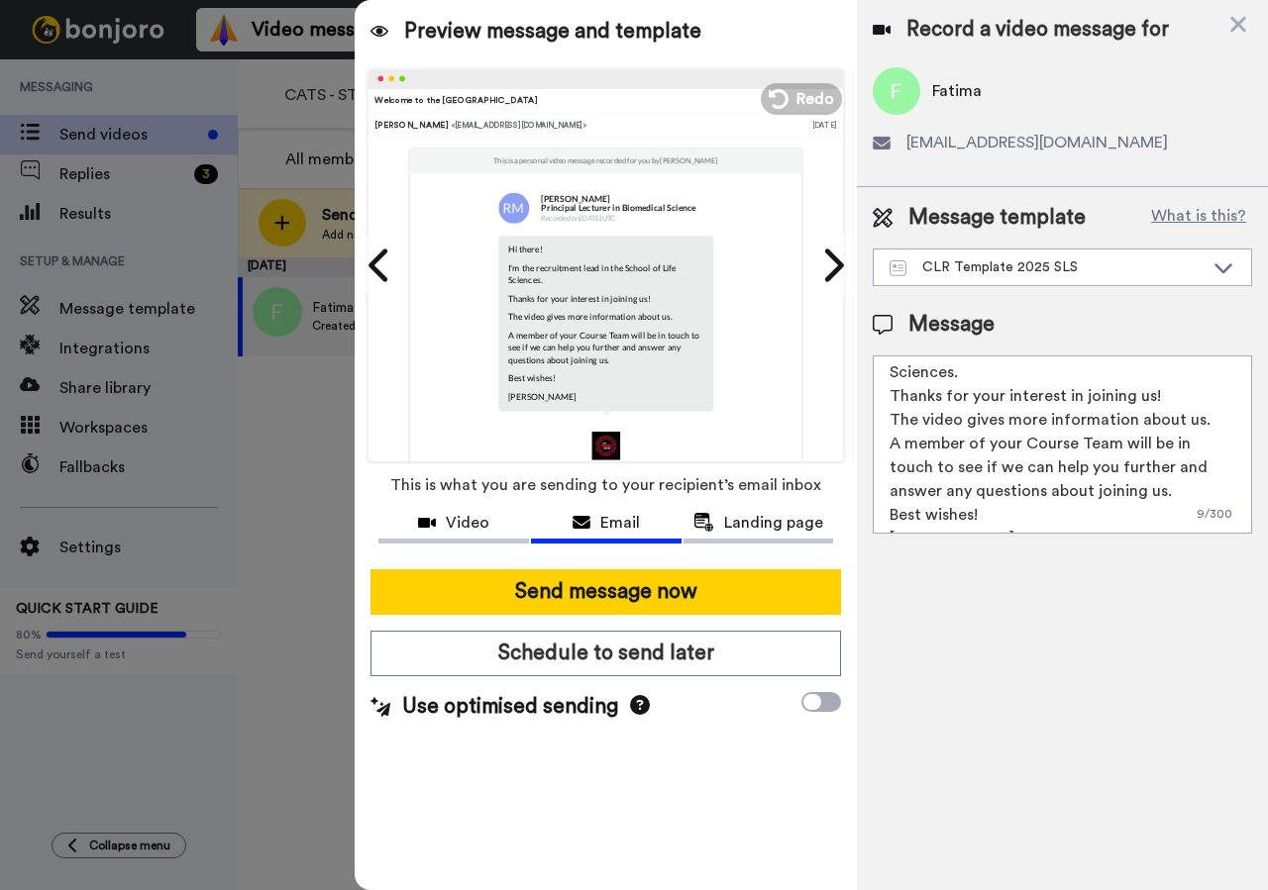
scroll to position [77, 0]
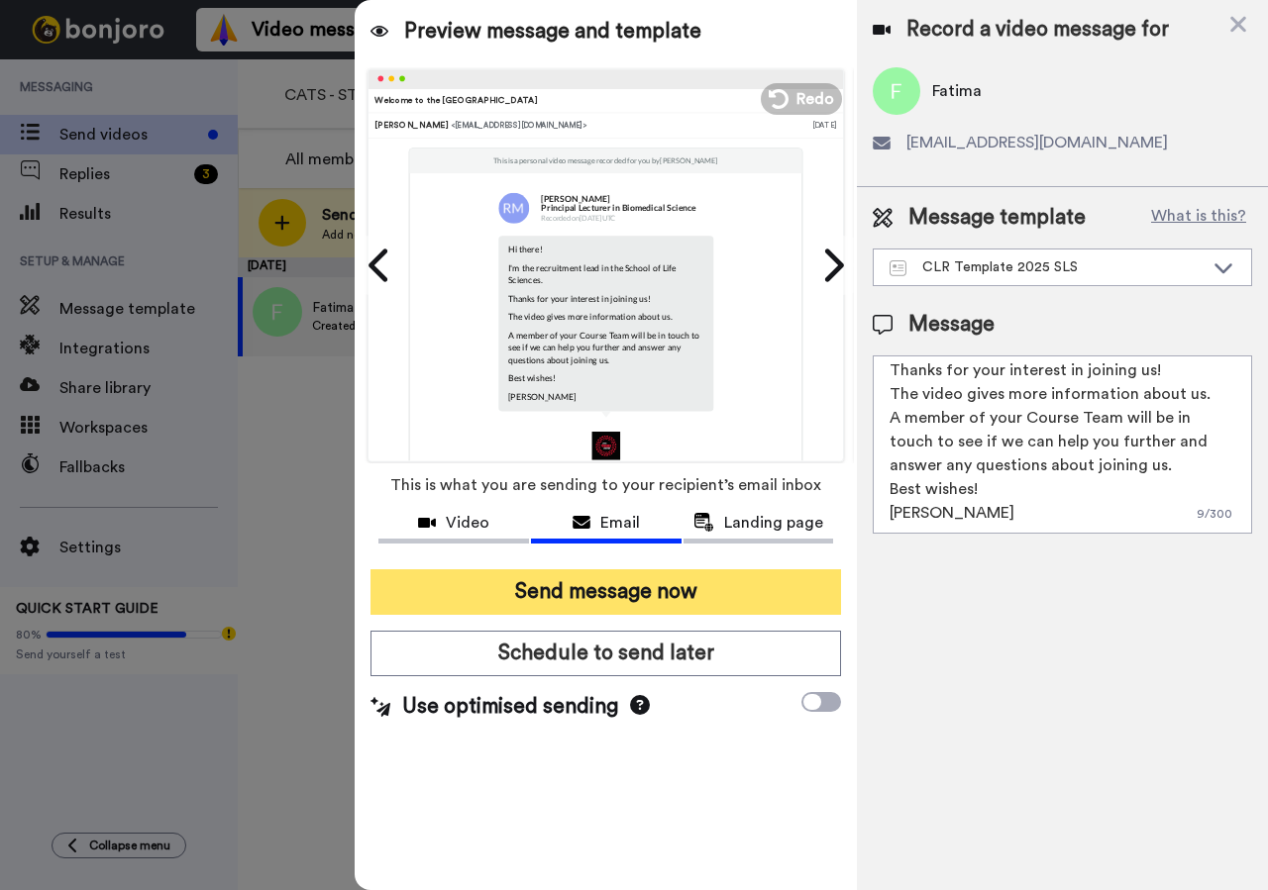
click at [702, 596] on button "Send message now" at bounding box center [605, 593] width 470 height 46
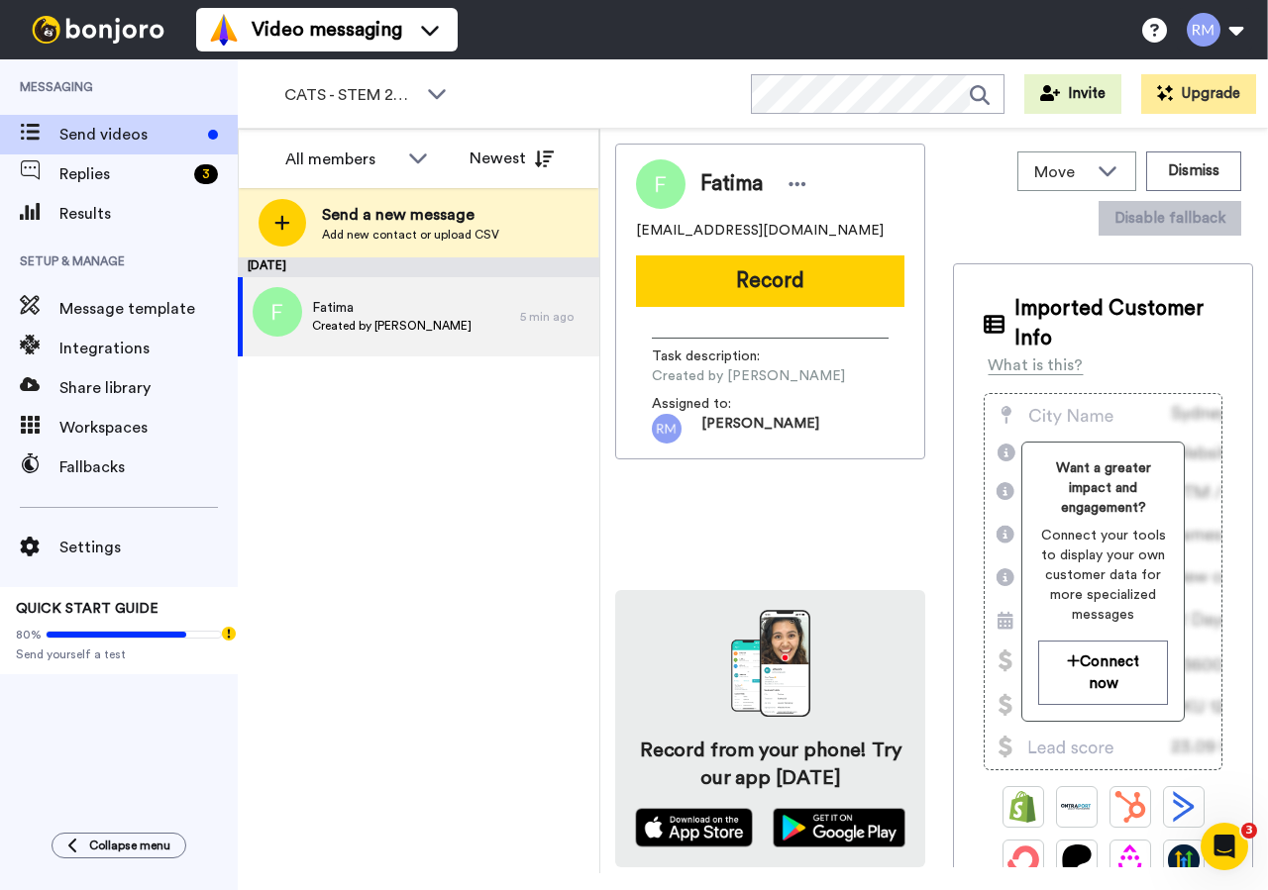
scroll to position [0, 0]
